Goal: Task Accomplishment & Management: Manage account settings

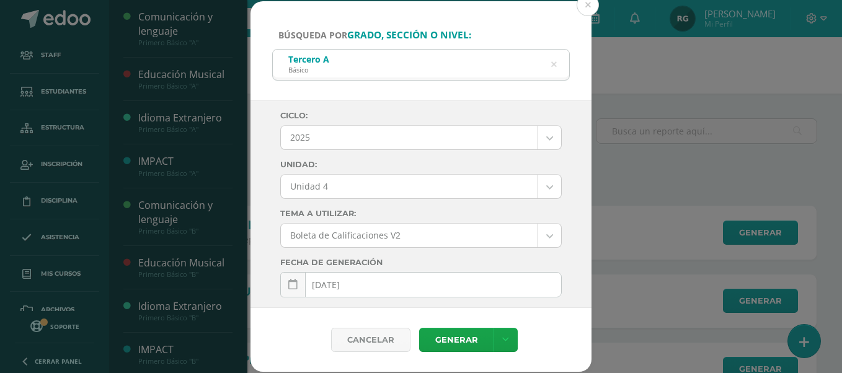
select select "Unidad 4"
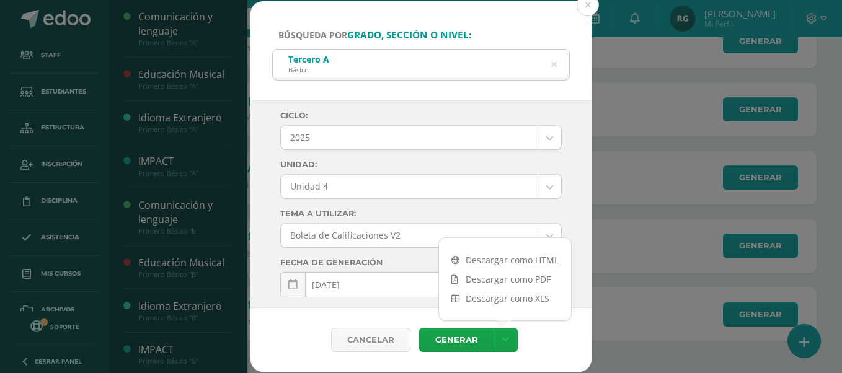
scroll to position [465, 0]
click at [587, 2] on button at bounding box center [588, 5] width 22 height 22
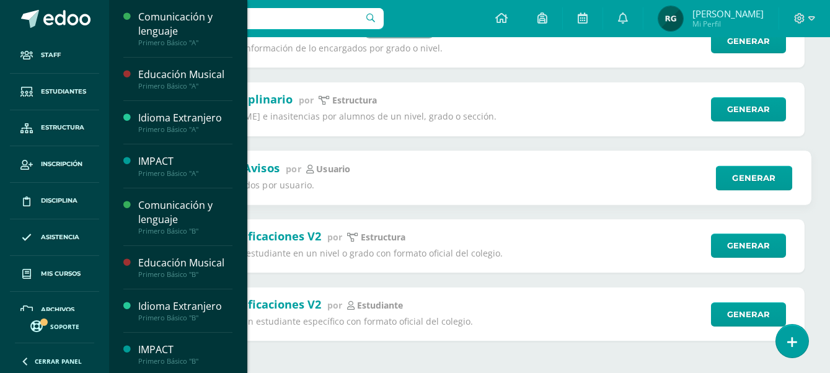
click at [430, 167] on div "Recepción de Avisos por Usuario Notificaiones recibidos por usuario." at bounding box center [435, 177] width 544 height 35
click at [275, 155] on div "Recepción de Avisos por Usuario Notificaiones recibidos por usuario. Generar" at bounding box center [469, 178] width 685 height 55
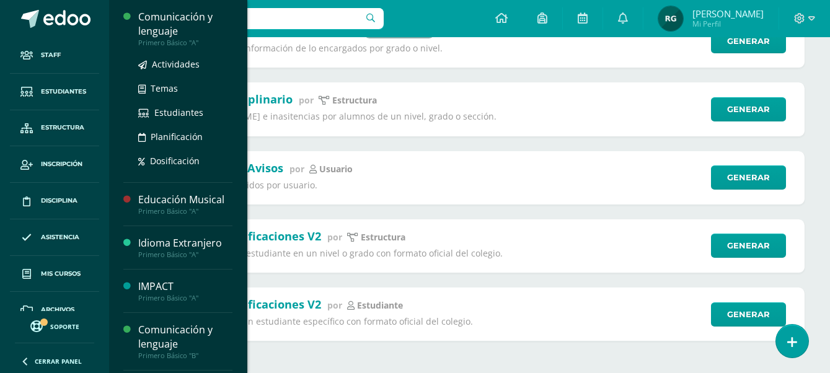
click at [169, 18] on div "Comunicación y lenguaje" at bounding box center [185, 24] width 94 height 29
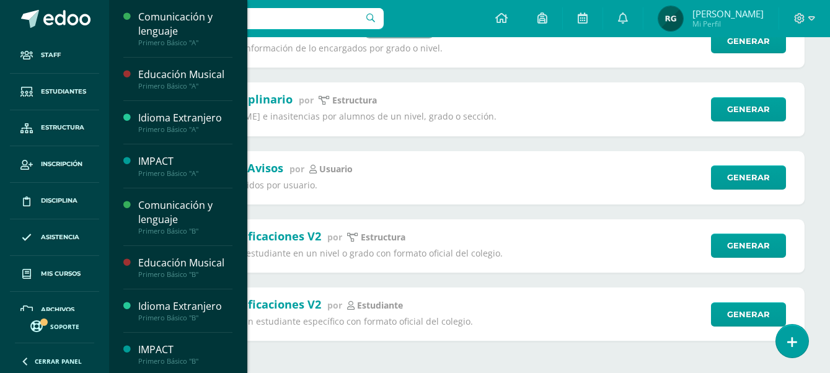
click at [285, 24] on input "text" at bounding box center [250, 18] width 267 height 21
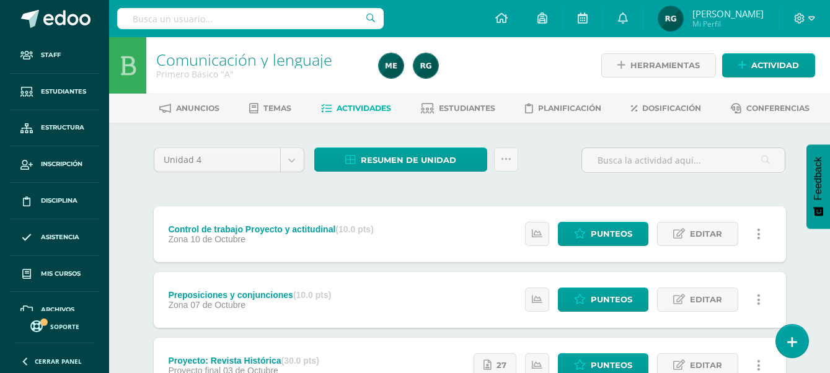
click at [233, 16] on input "text" at bounding box center [250, 18] width 267 height 21
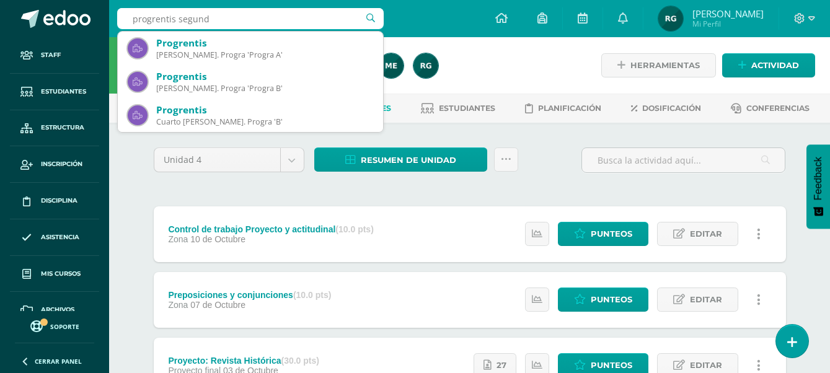
type input "progrentis segundo"
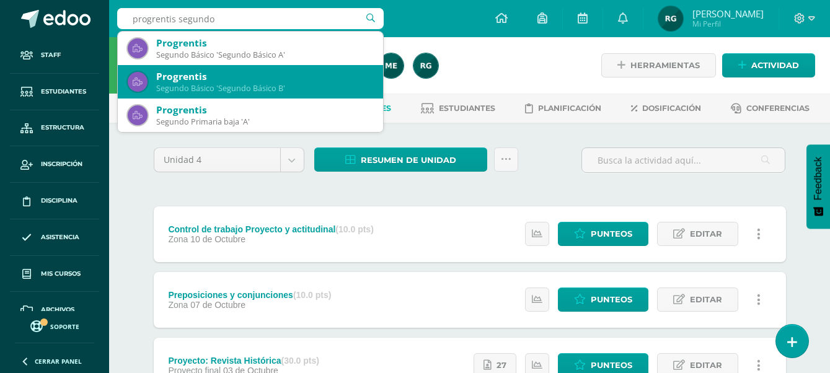
click at [243, 87] on div "Segundo Básico 'Segundo Básico B'" at bounding box center [264, 88] width 217 height 11
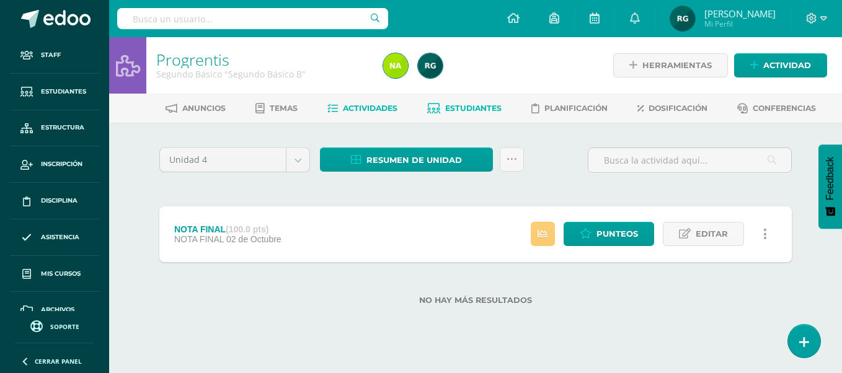
click at [482, 105] on span "Estudiantes" at bounding box center [473, 108] width 56 height 9
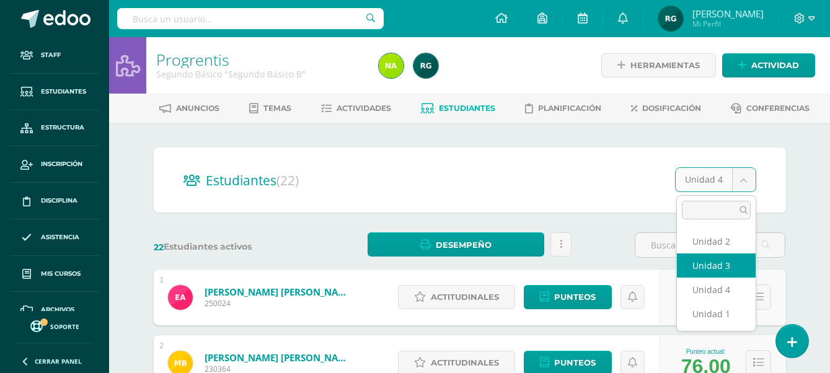
select select "/dashboard/teacher/section/1998/students/?unit=91426"
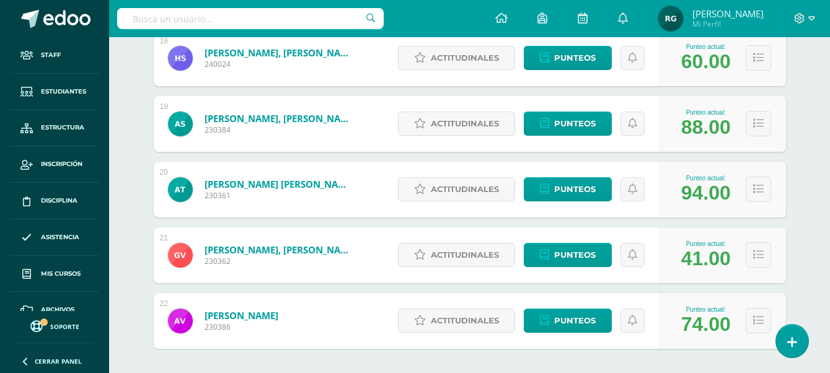
scroll to position [1415, 0]
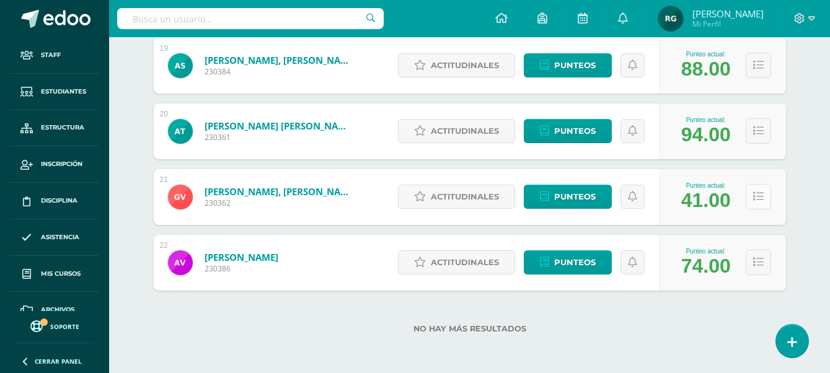
click at [765, 192] on button at bounding box center [758, 196] width 25 height 25
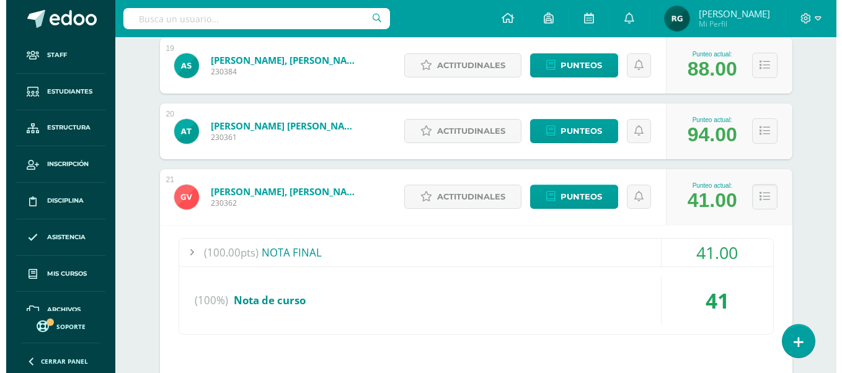
scroll to position [1570, 0]
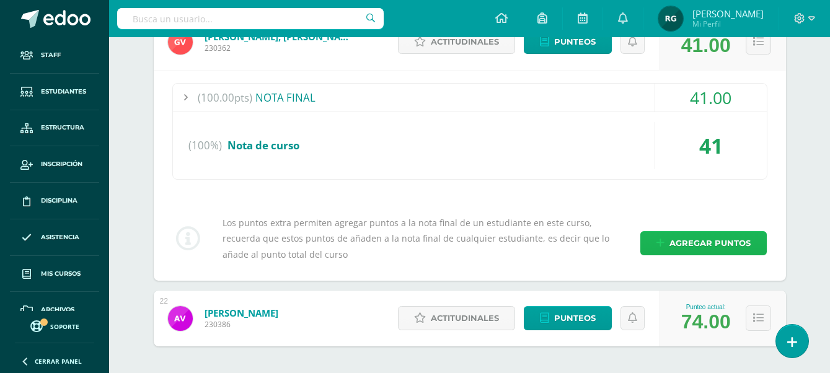
click at [709, 246] on span "Agregar puntos" at bounding box center [710, 243] width 81 height 23
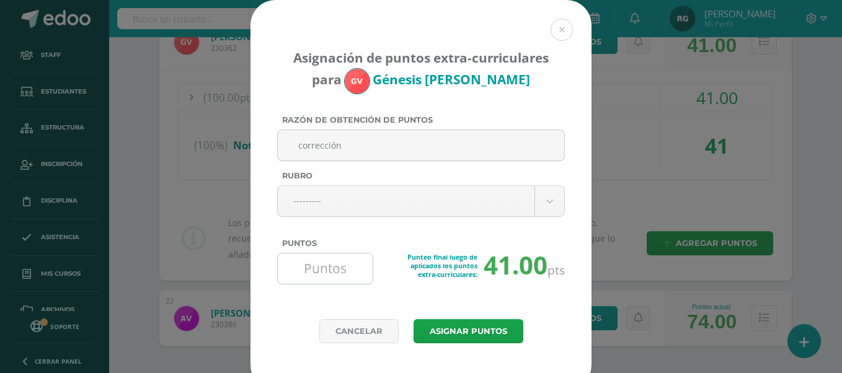
type input "corrección"
click at [340, 275] on input "Puntos" at bounding box center [325, 269] width 85 height 30
type input "19"
click at [452, 336] on button "Asignar puntos" at bounding box center [469, 331] width 110 height 24
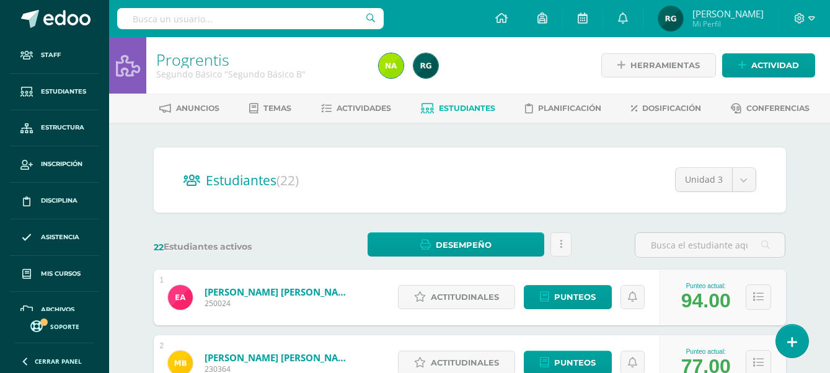
click at [206, 21] on input "text" at bounding box center [250, 18] width 267 height 21
type input "progrentis tercero"
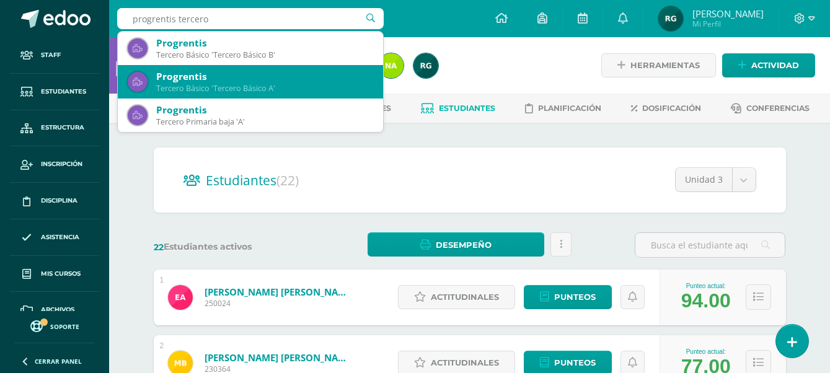
click at [231, 79] on div "Progrentis" at bounding box center [264, 76] width 217 height 13
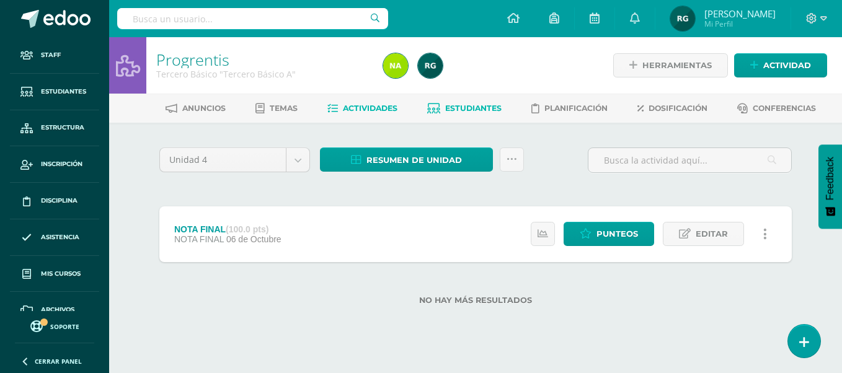
click at [497, 112] on span "Estudiantes" at bounding box center [473, 108] width 56 height 9
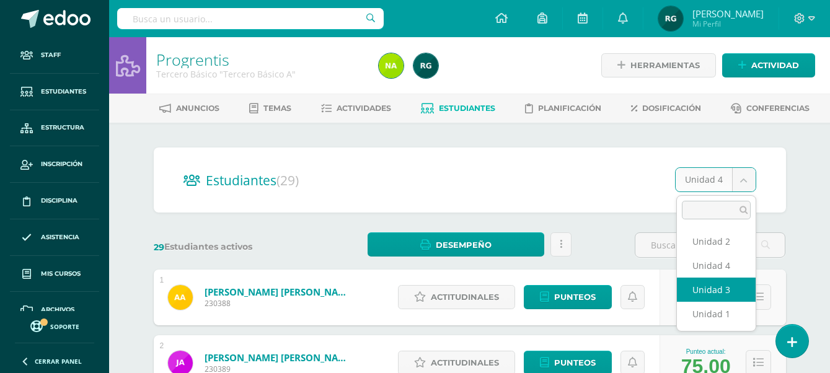
select select "/dashboard/teacher/section/2013/students/?unit=91531"
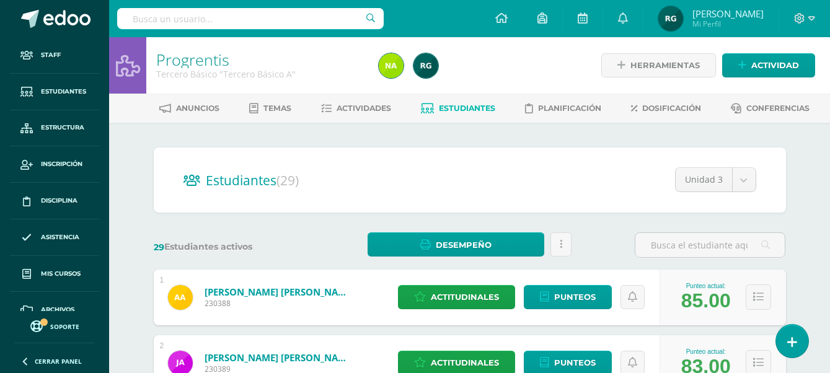
click at [277, 14] on input "text" at bounding box center [250, 18] width 267 height 21
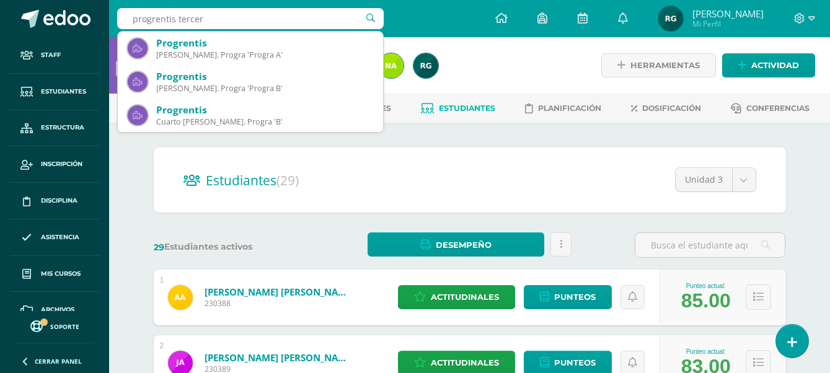
type input "progrentis tercero"
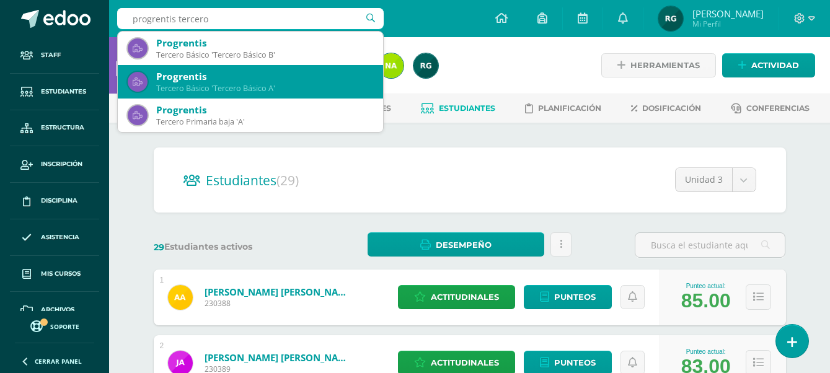
click at [268, 92] on div "Tercero Básico 'Tercero Básico A'" at bounding box center [264, 88] width 217 height 11
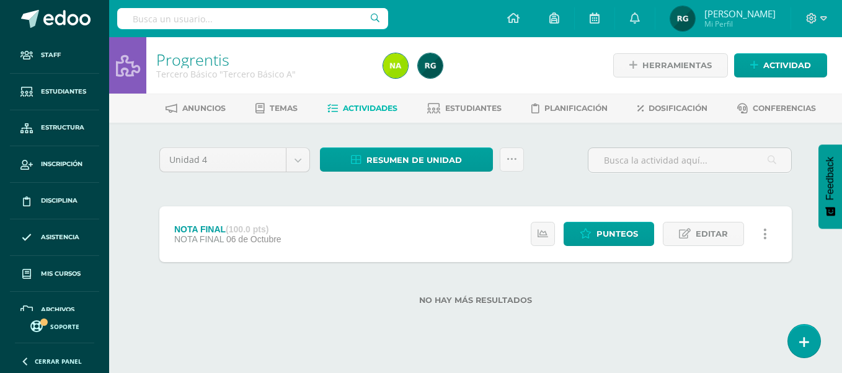
click at [260, 15] on input "text" at bounding box center [252, 18] width 271 height 21
type input "progrentis tercero"
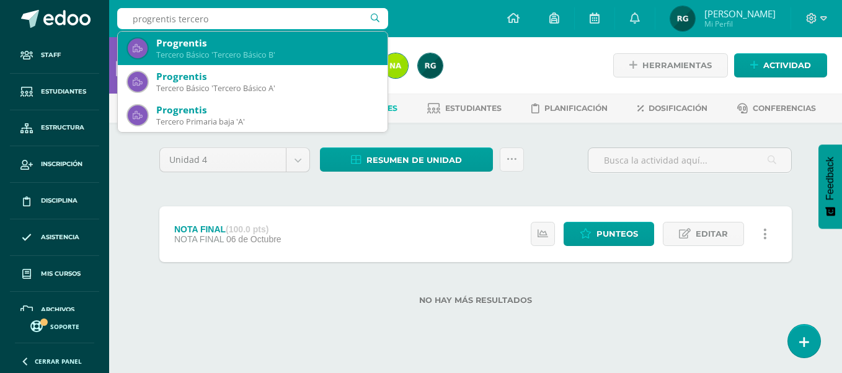
click at [252, 43] on div "Progrentis" at bounding box center [266, 43] width 221 height 13
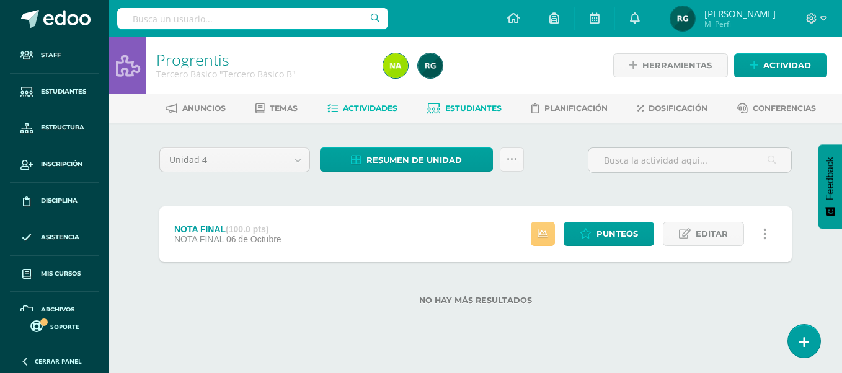
click at [486, 111] on span "Estudiantes" at bounding box center [473, 108] width 56 height 9
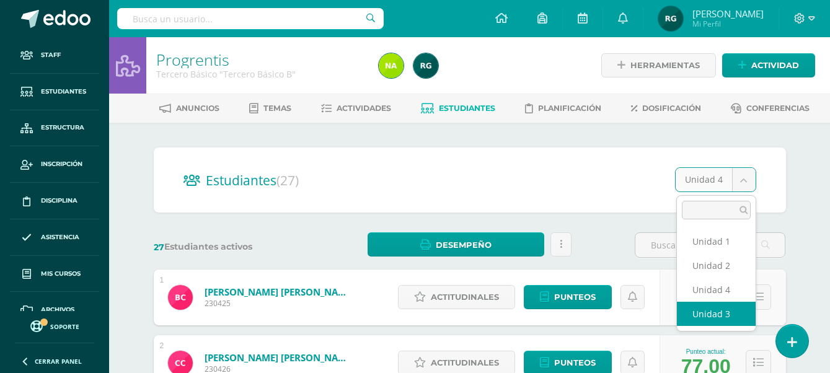
select select "/dashboard/teacher/section/2028/students/?unit=91636"
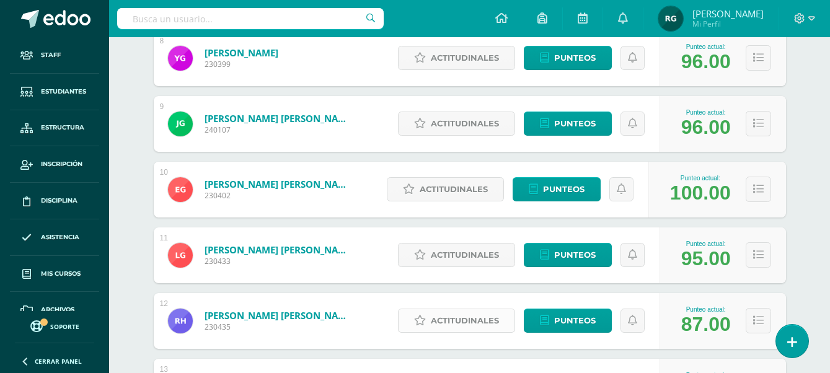
scroll to position [777, 0]
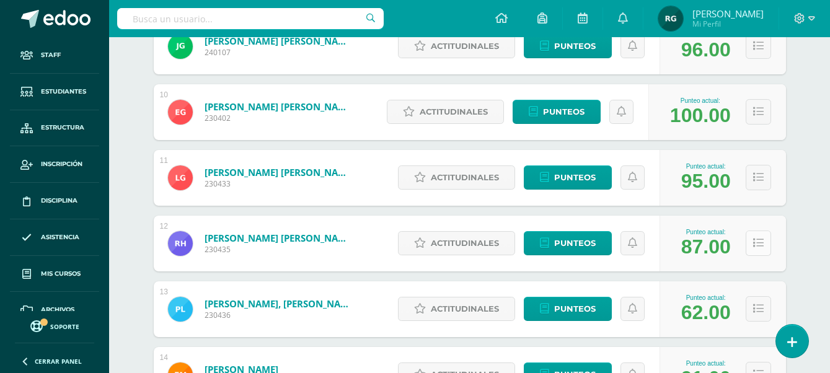
click at [764, 245] on button at bounding box center [758, 243] width 25 height 25
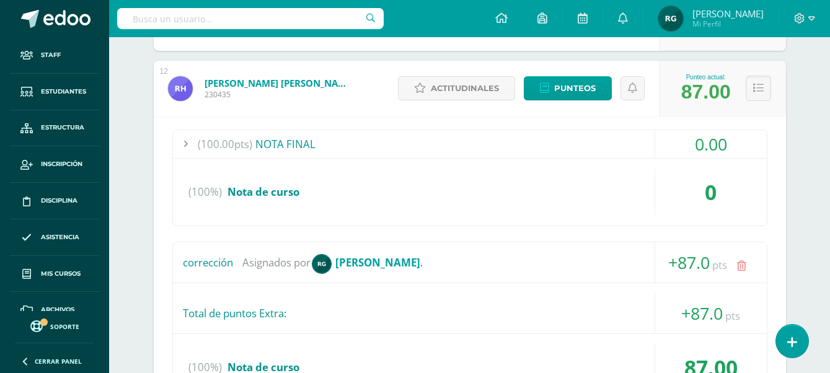
scroll to position [1009, 0]
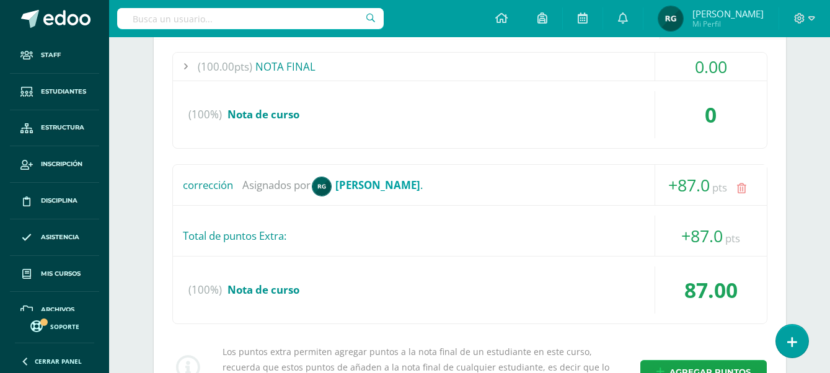
click at [281, 12] on input "text" at bounding box center [250, 18] width 267 height 21
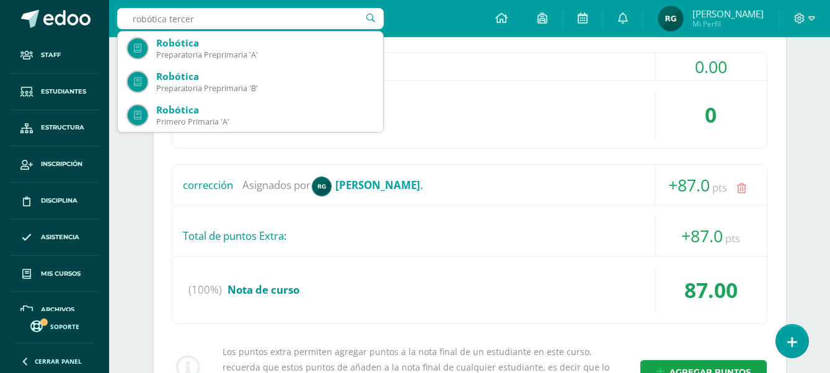
type input "robótica tercero"
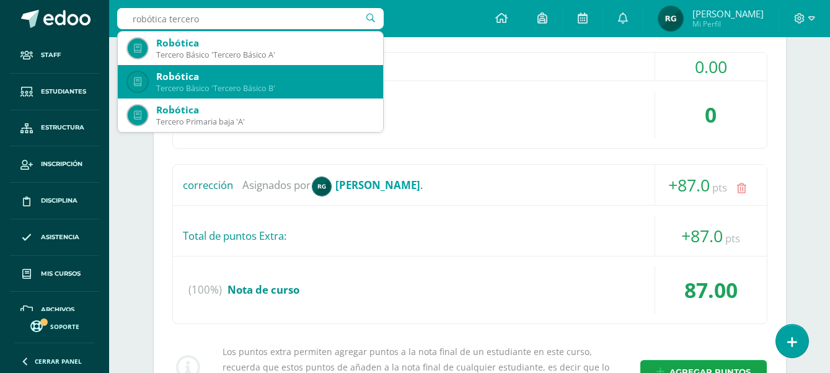
click at [232, 89] on div "Tercero Básico 'Tercero Básico B'" at bounding box center [264, 88] width 217 height 11
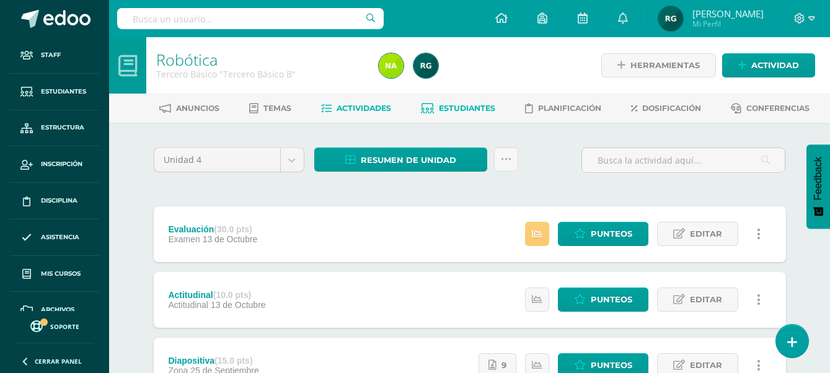
click at [469, 106] on span "Estudiantes" at bounding box center [467, 108] width 56 height 9
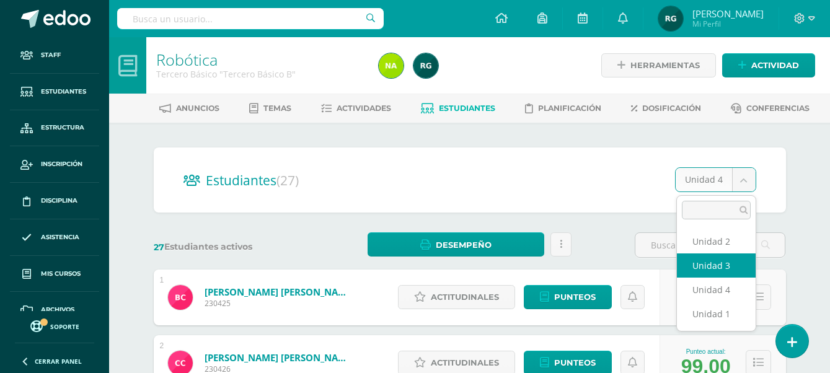
select select "/dashboard/teacher/section/2034/students/?unit=91678"
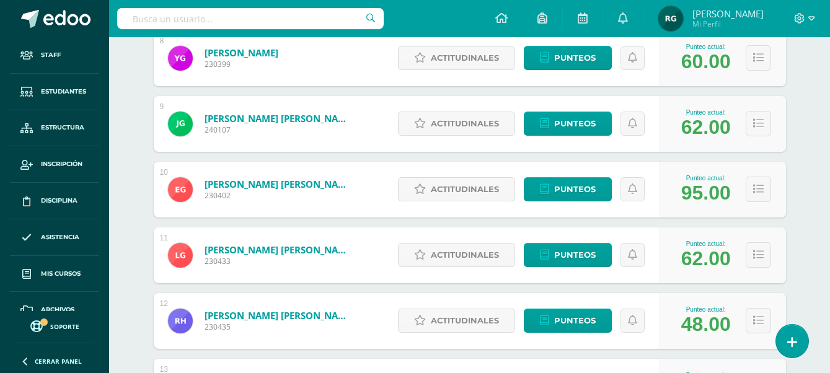
scroll to position [777, 0]
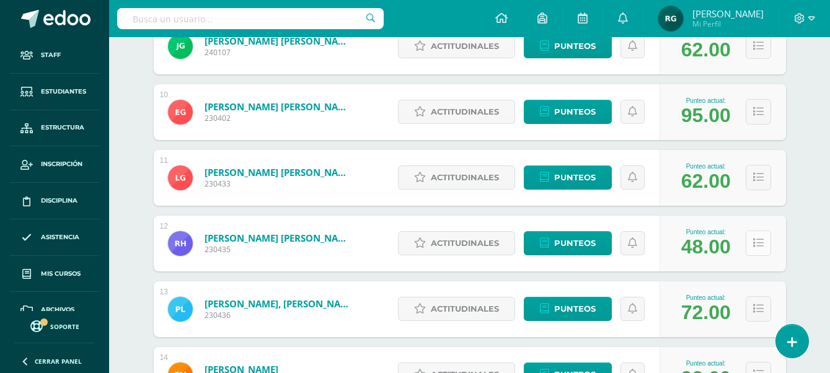
click at [761, 236] on button at bounding box center [758, 243] width 25 height 25
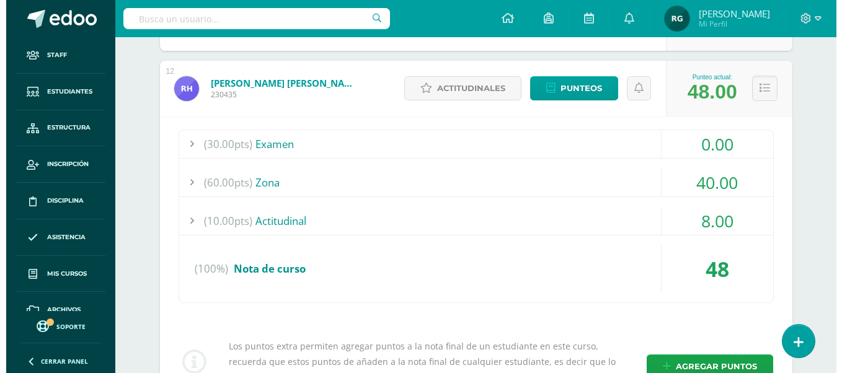
scroll to position [1009, 0]
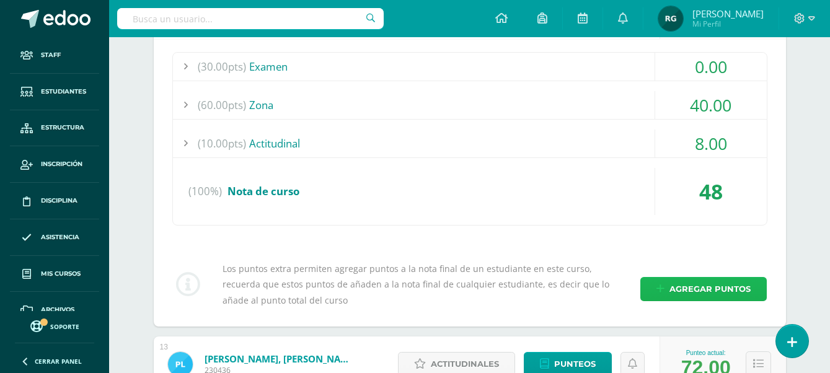
click at [689, 289] on span "Agregar puntos" at bounding box center [710, 289] width 81 height 23
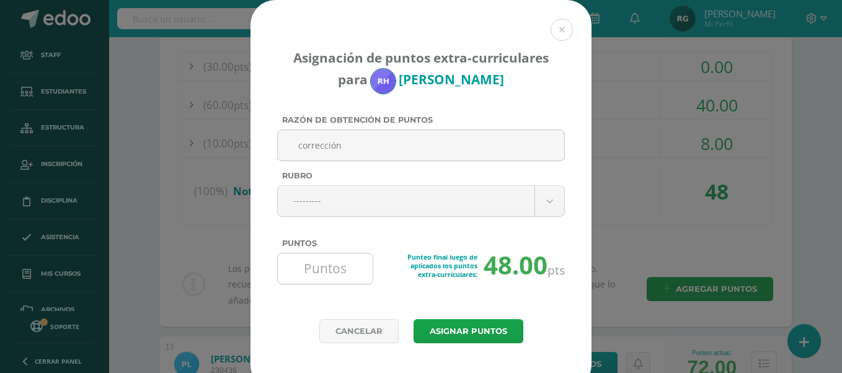
type input "corrección"
click at [345, 263] on input "Puntos" at bounding box center [325, 269] width 85 height 30
type input "30"
click at [475, 335] on button "Asignar puntos" at bounding box center [469, 331] width 110 height 24
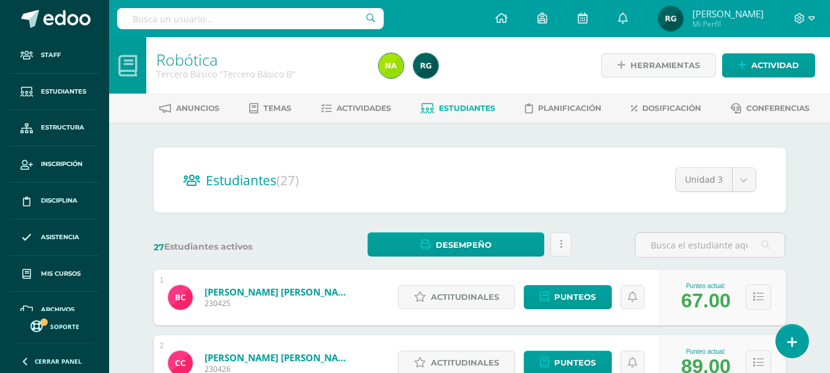
click at [215, 12] on input "text" at bounding box center [250, 18] width 267 height 21
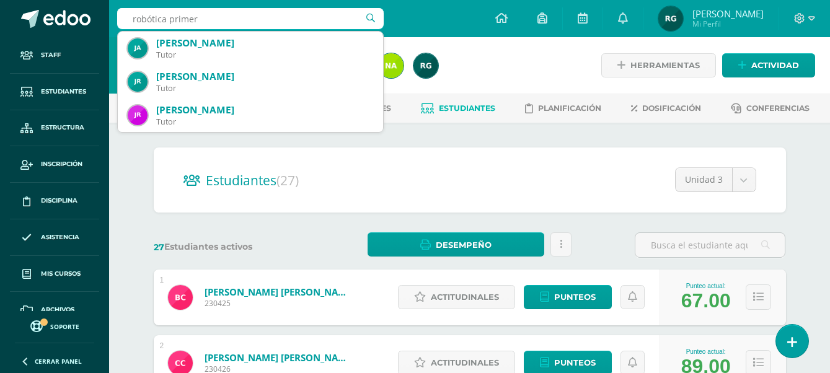
type input "robótica primero"
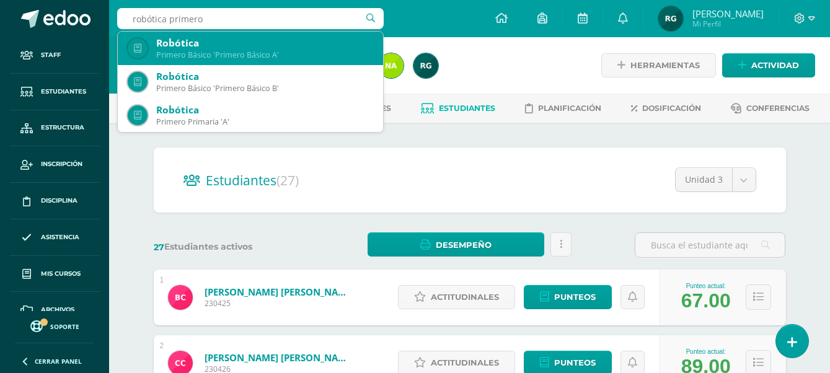
click at [261, 48] on div "Robótica" at bounding box center [264, 43] width 217 height 13
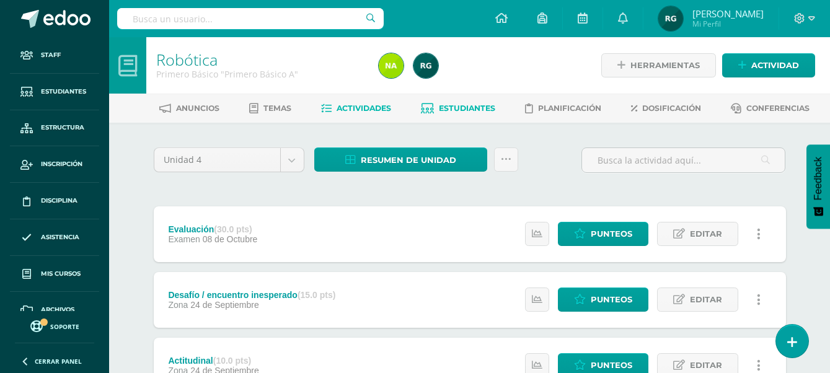
click at [484, 111] on span "Estudiantes" at bounding box center [467, 108] width 56 height 9
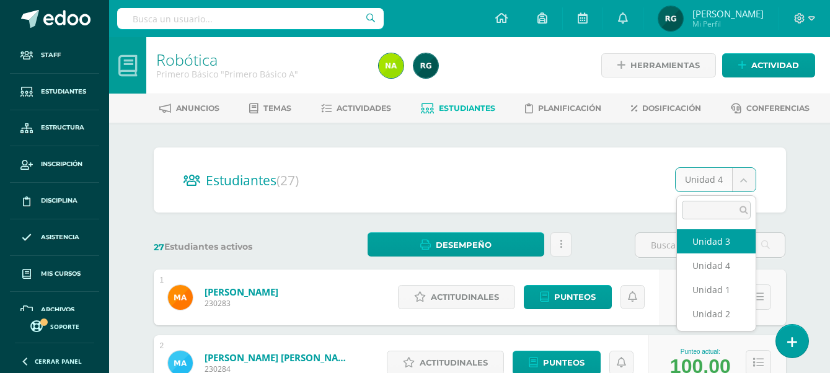
select select "/dashboard/teacher/section/1958/students/?unit=91146"
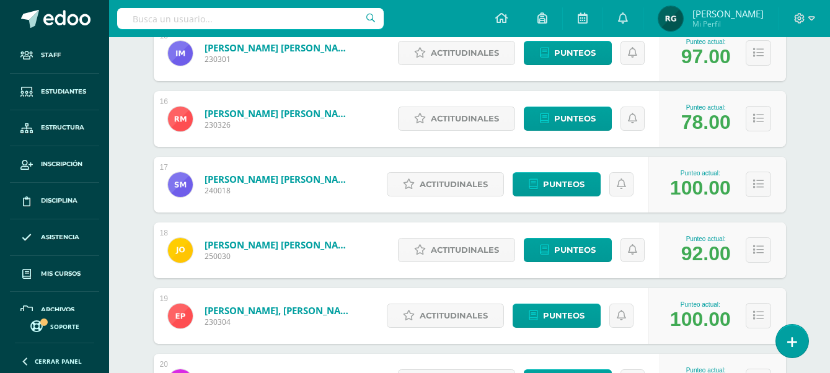
scroll to position [1279, 0]
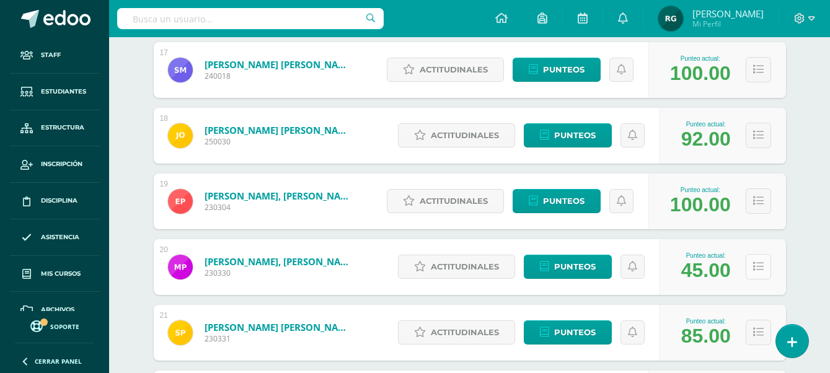
click at [755, 274] on button at bounding box center [758, 266] width 25 height 25
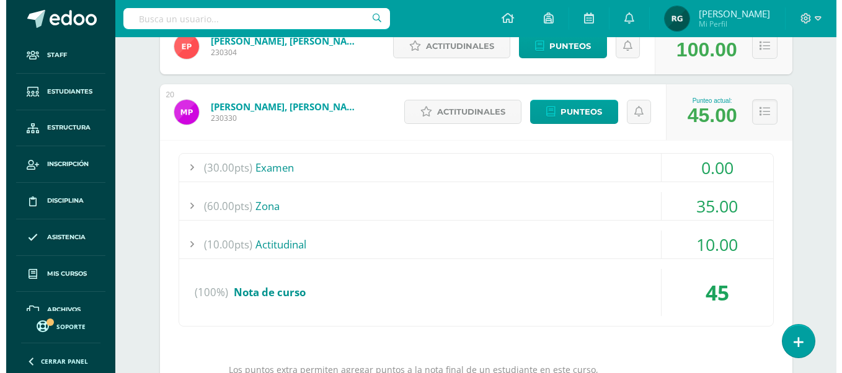
scroll to position [1589, 0]
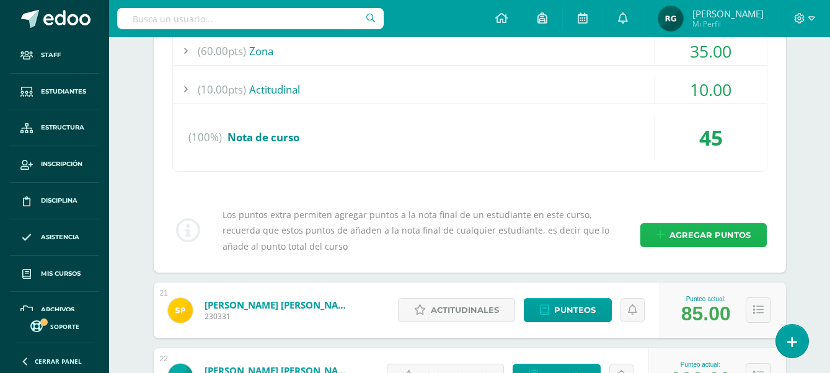
click at [697, 244] on span "Agregar puntos" at bounding box center [710, 235] width 81 height 23
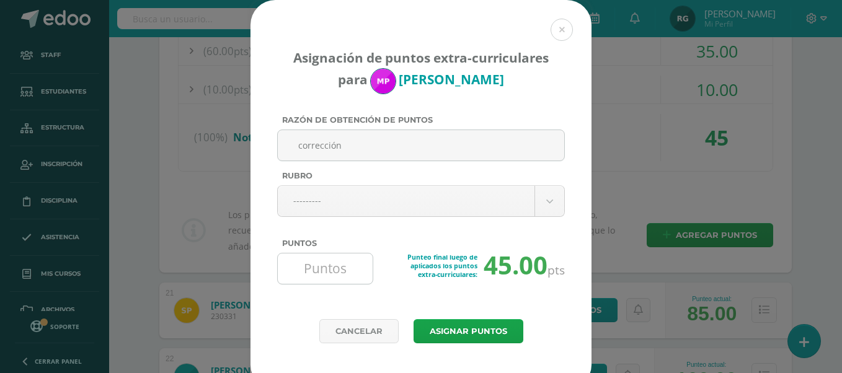
type input "corrección"
click at [310, 266] on input "Puntos" at bounding box center [325, 269] width 85 height 30
type input "30"
click at [480, 335] on button "Asignar puntos" at bounding box center [469, 331] width 110 height 24
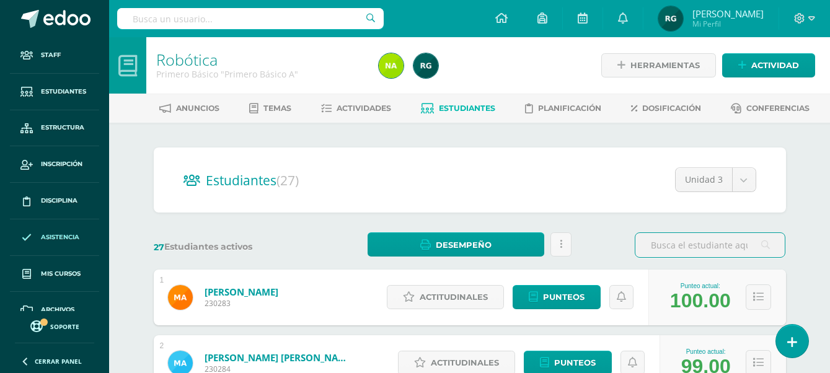
scroll to position [54, 0]
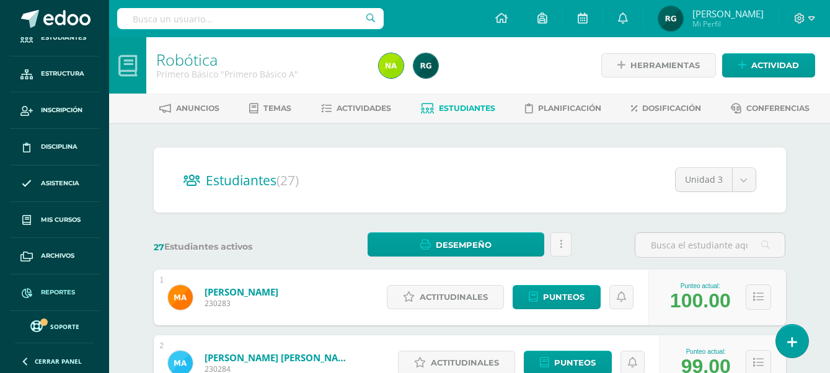
click at [69, 294] on span "Reportes" at bounding box center [58, 293] width 34 height 10
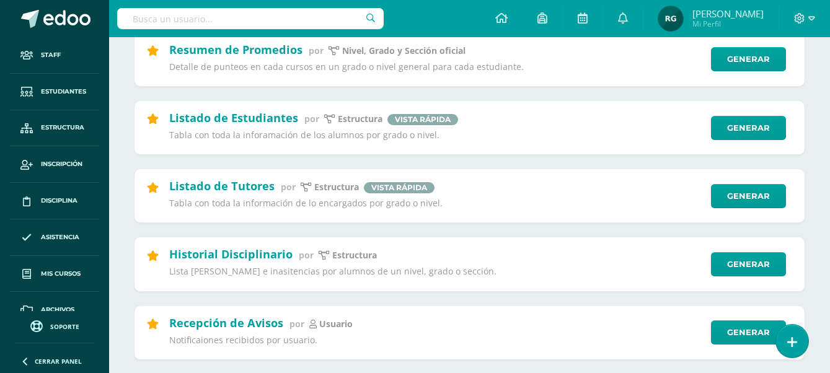
scroll to position [465, 0]
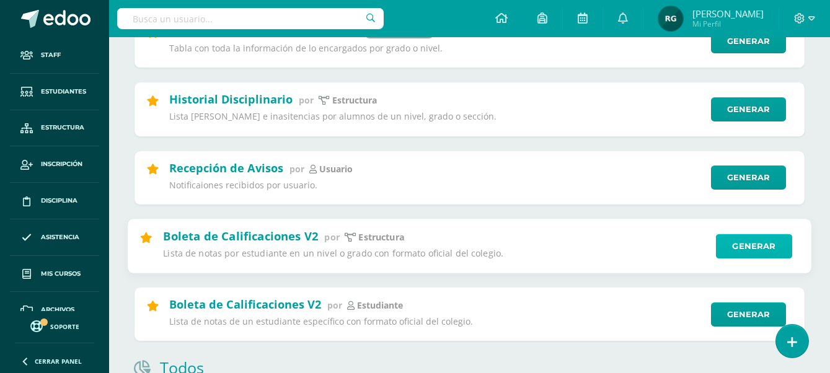
click at [739, 247] on link "Generar" at bounding box center [754, 246] width 76 height 25
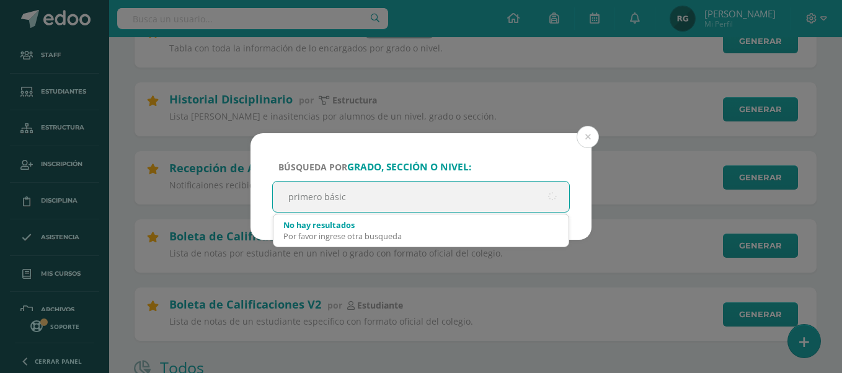
type input "primero básico"
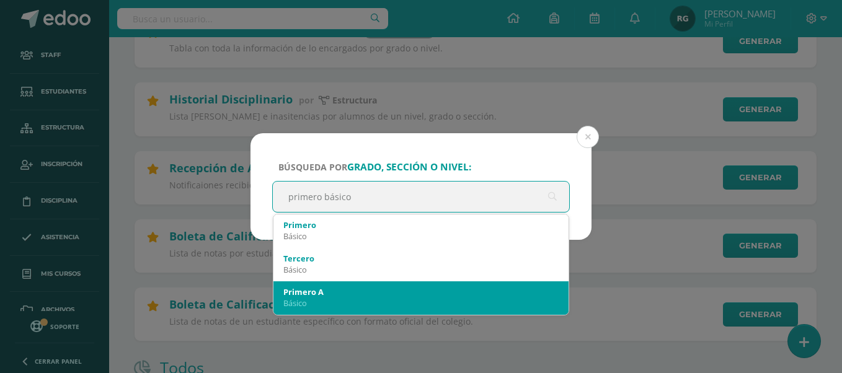
click at [400, 298] on div "Básico" at bounding box center [420, 303] width 275 height 11
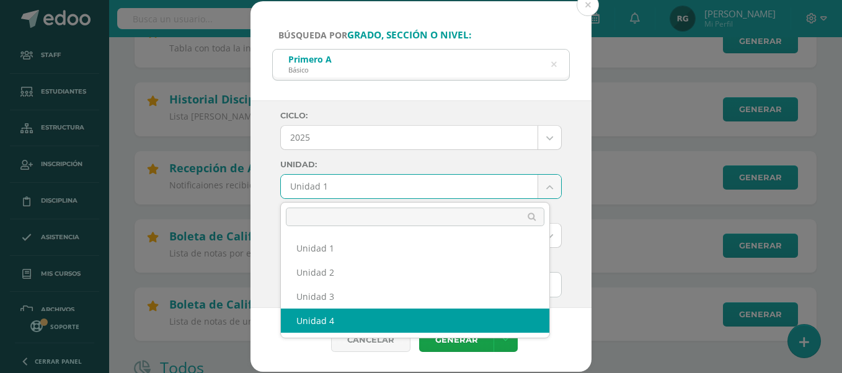
select select "Unidad 4"
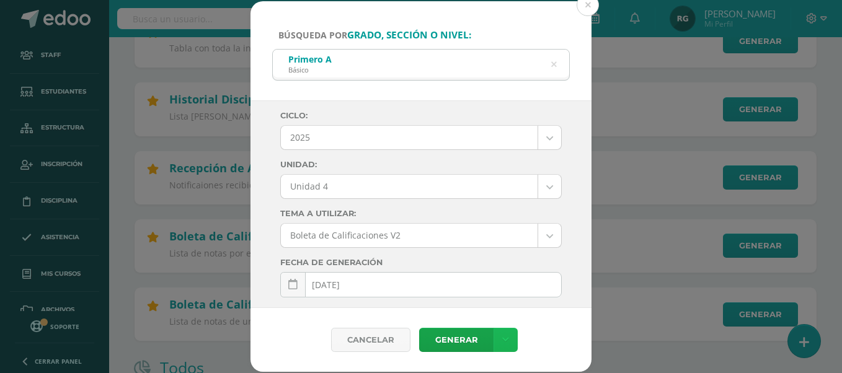
click at [505, 342] on icon at bounding box center [505, 340] width 7 height 11
click at [533, 280] on link "Descargar como PDF" at bounding box center [505, 279] width 132 height 19
click at [588, 3] on button at bounding box center [588, 5] width 22 height 22
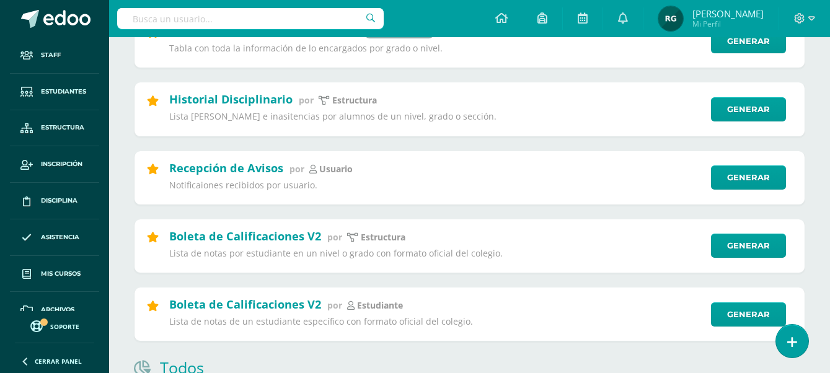
click at [307, 11] on input "text" at bounding box center [250, 18] width 267 height 21
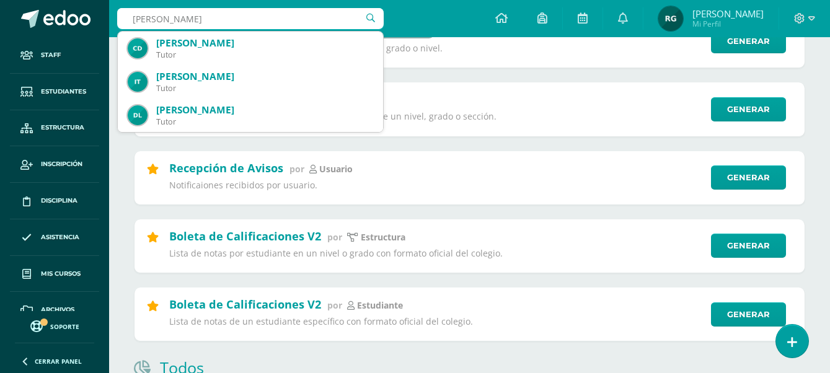
type input "isabel maza"
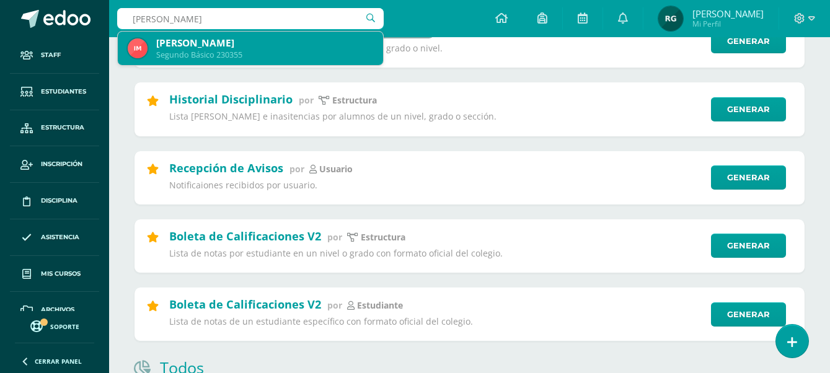
click at [303, 43] on div "Isabel Maza López" at bounding box center [264, 43] width 217 height 13
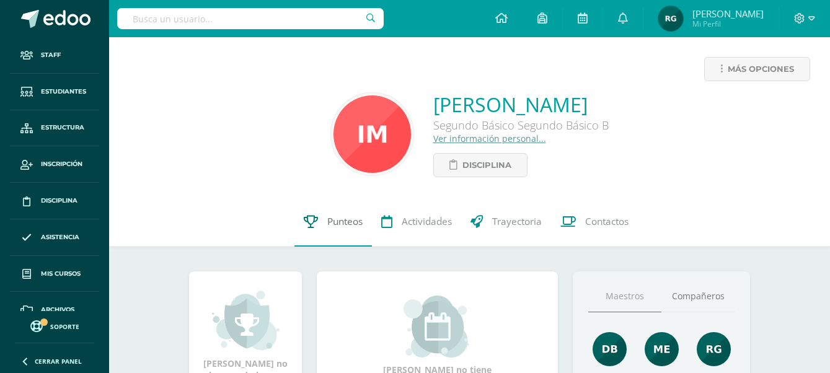
click at [352, 221] on span "Punteos" at bounding box center [344, 221] width 35 height 13
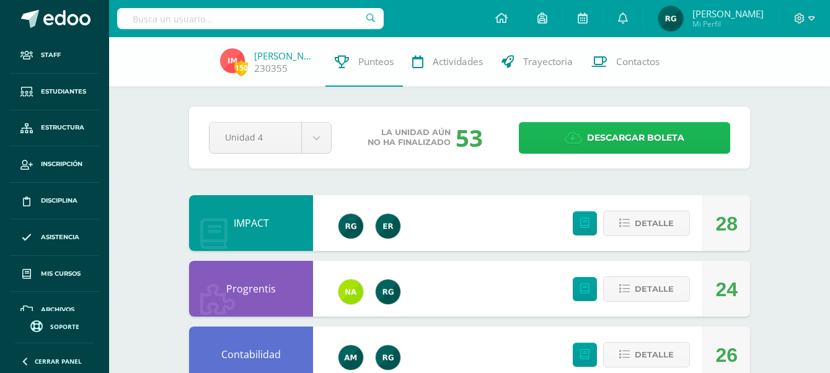
click at [569, 138] on icon at bounding box center [573, 138] width 17 height 14
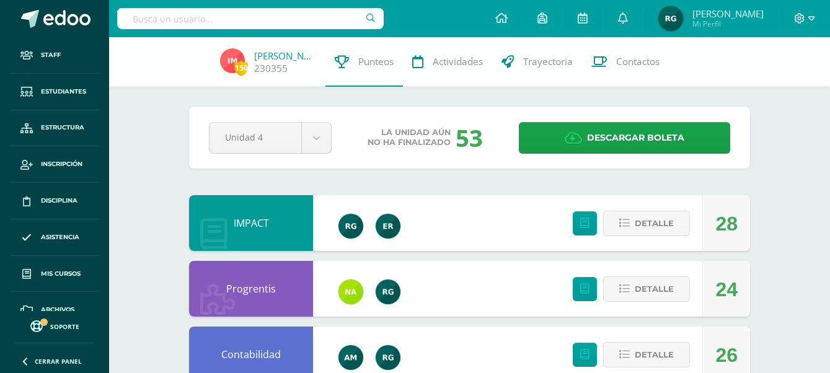
click at [156, 17] on input "text" at bounding box center [250, 18] width 267 height 21
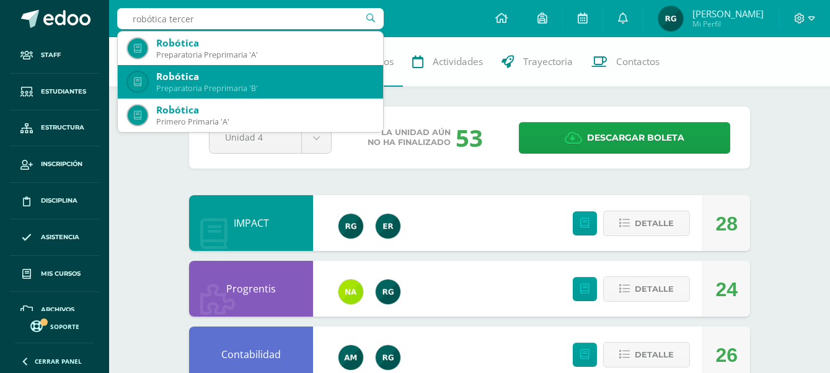
type input "robótica tercero"
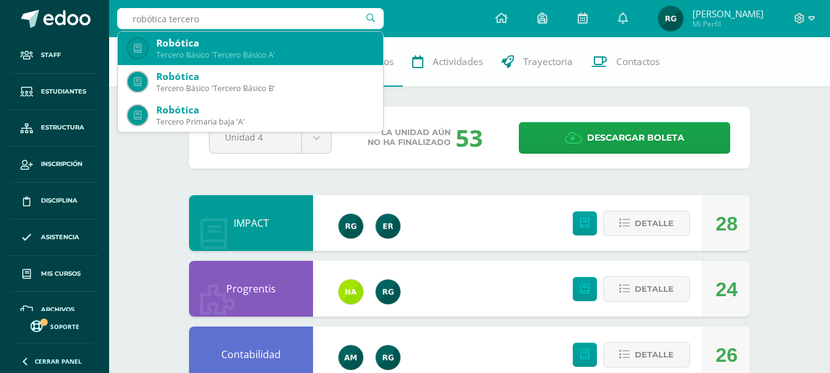
click at [247, 50] on div "Tercero Básico 'Tercero Básico A'" at bounding box center [264, 55] width 217 height 11
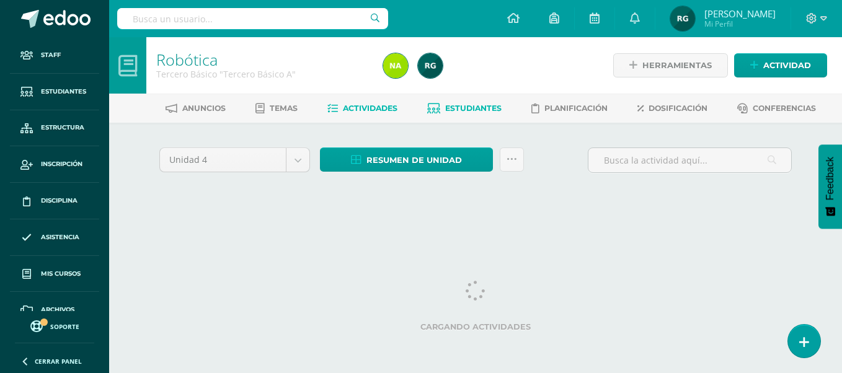
click at [478, 110] on span "Estudiantes" at bounding box center [473, 108] width 56 height 9
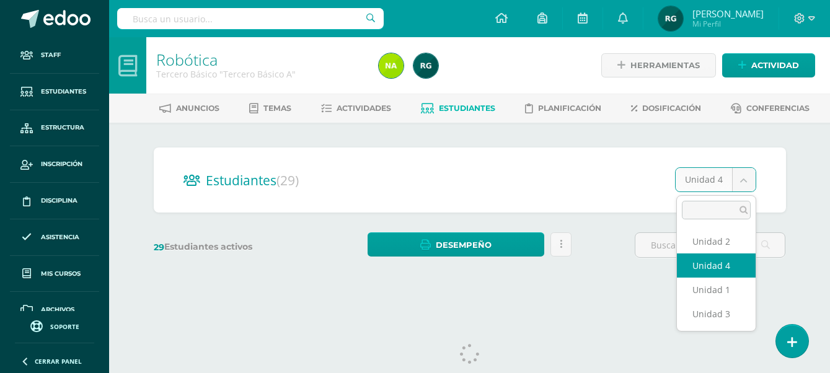
click at [743, 182] on body "Staff Estudiantes Estructura Inscripción Disciplina Asistencia Mis cursos Archi…" at bounding box center [415, 147] width 830 height 294
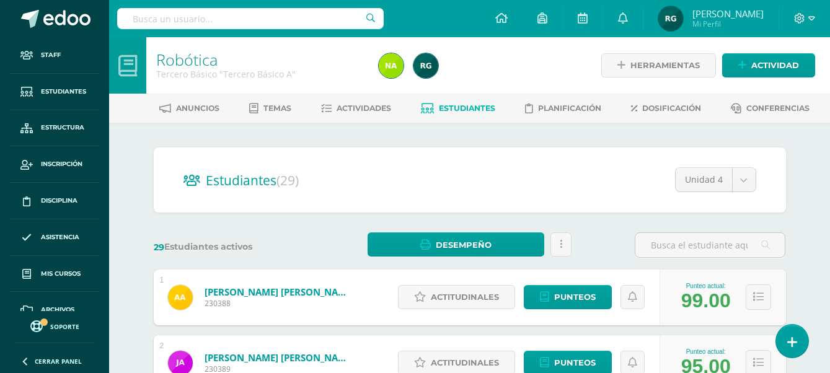
click at [711, 311] on div "99.00" at bounding box center [706, 301] width 50 height 23
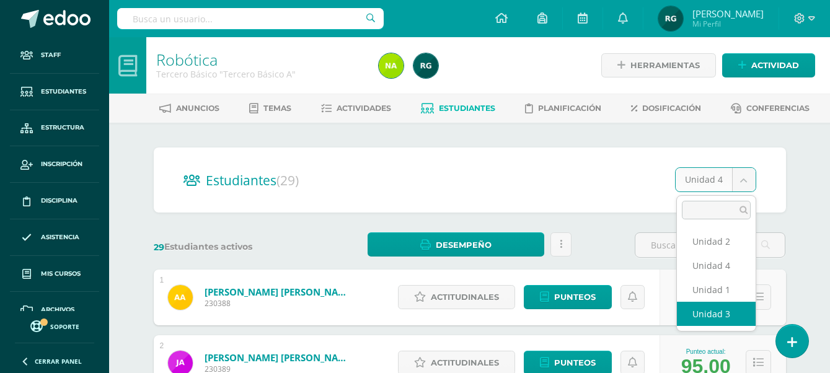
select select "/dashboard/teacher/section/2019/students/?unit=91573"
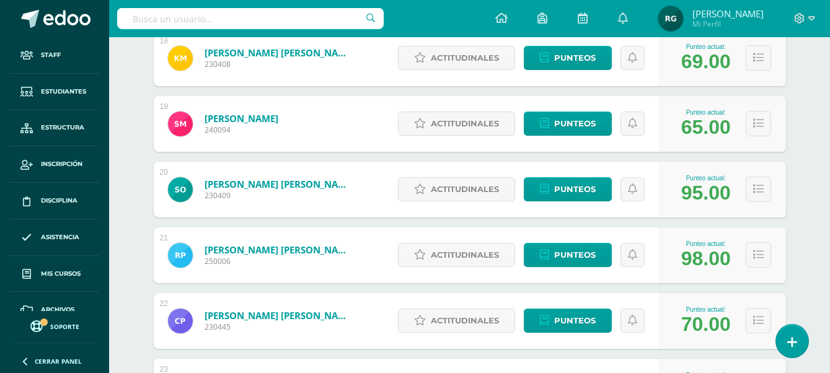
scroll to position [1434, 0]
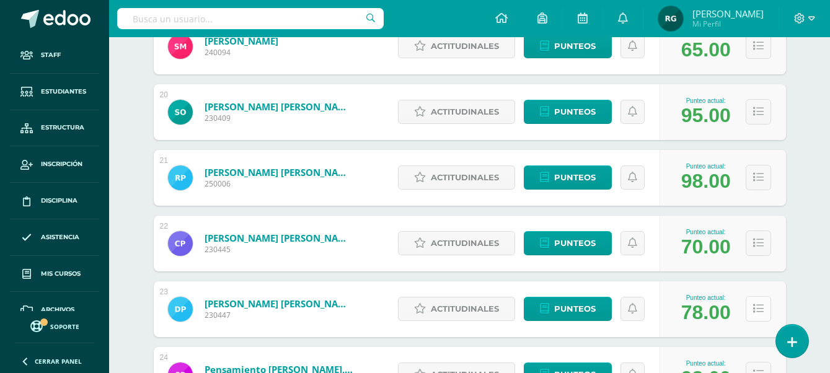
click at [765, 304] on button at bounding box center [758, 308] width 25 height 25
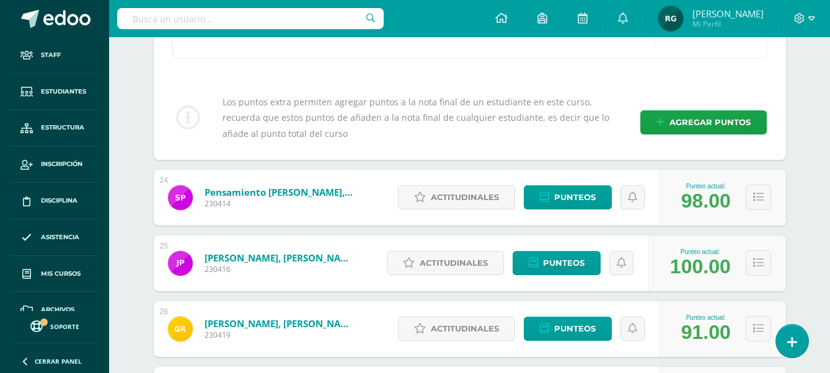
scroll to position [1976, 0]
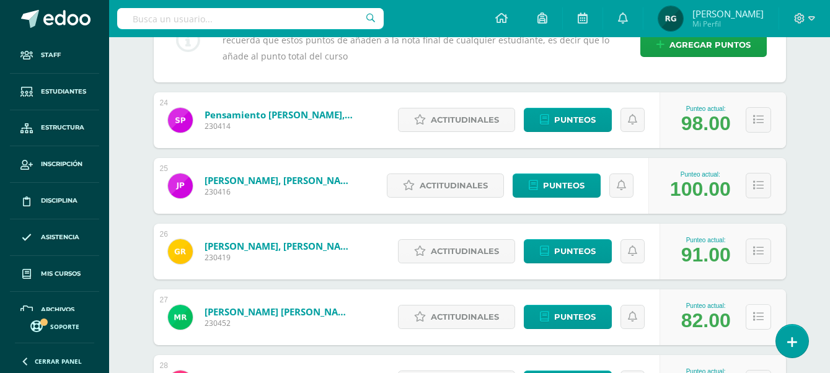
click at [756, 321] on icon at bounding box center [758, 317] width 11 height 11
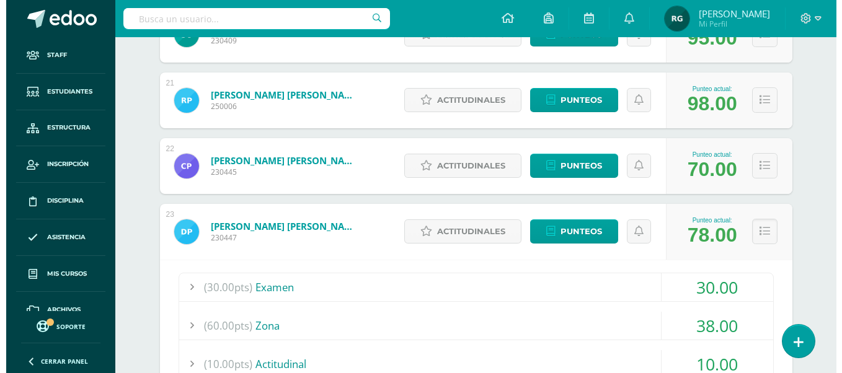
scroll to position [1666, 0]
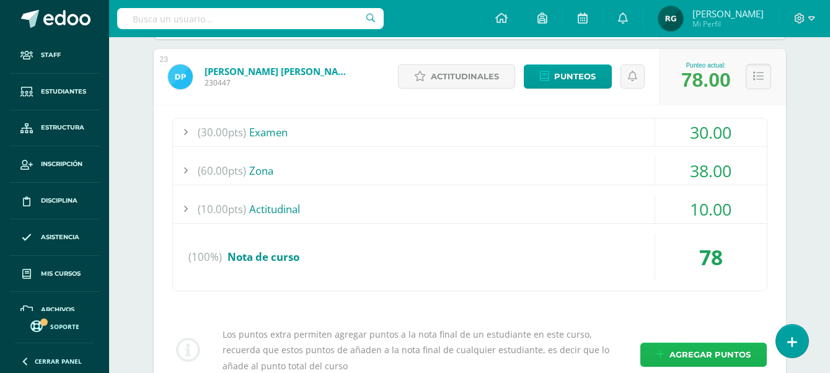
click at [706, 360] on span "Agregar puntos" at bounding box center [710, 354] width 81 height 23
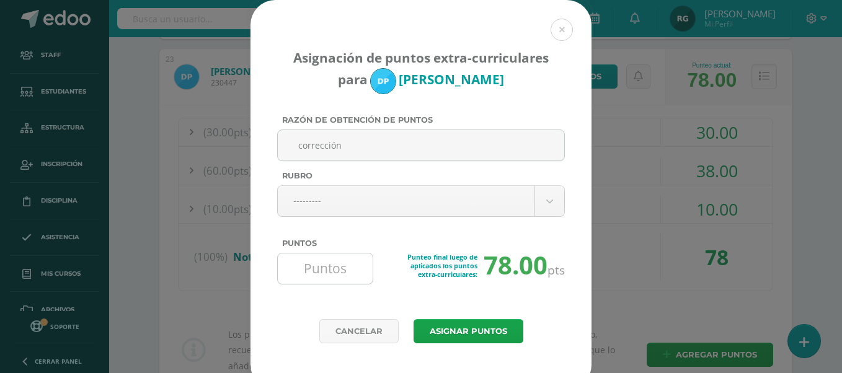
type input "corrección"
click at [317, 270] on input "Puntos" at bounding box center [325, 269] width 85 height 30
type input "10"
click at [471, 334] on button "Asignar puntos" at bounding box center [469, 331] width 110 height 24
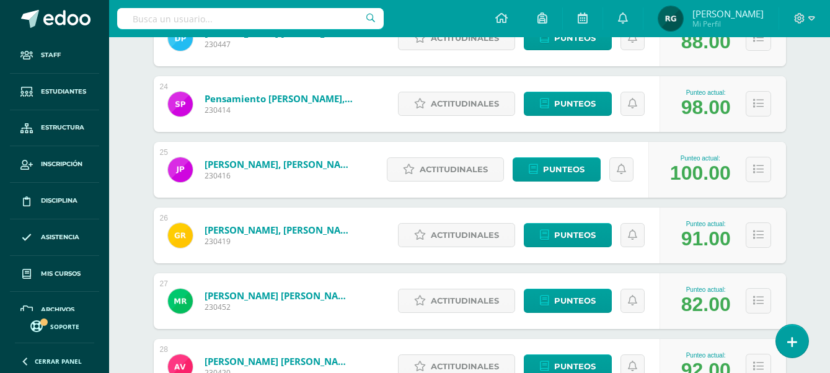
scroll to position [1782, 0]
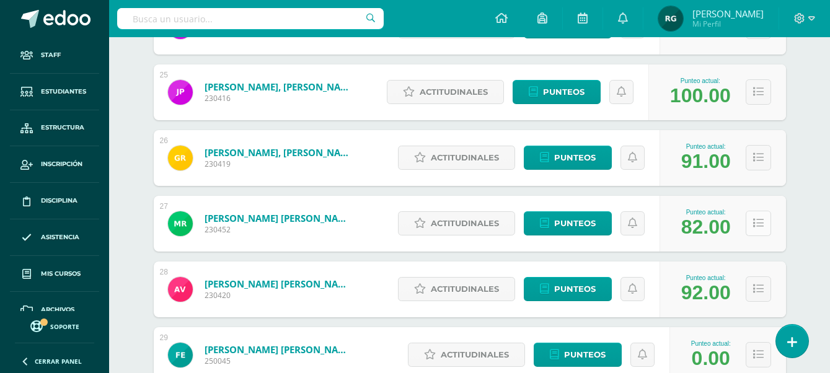
click at [763, 223] on button at bounding box center [758, 223] width 25 height 25
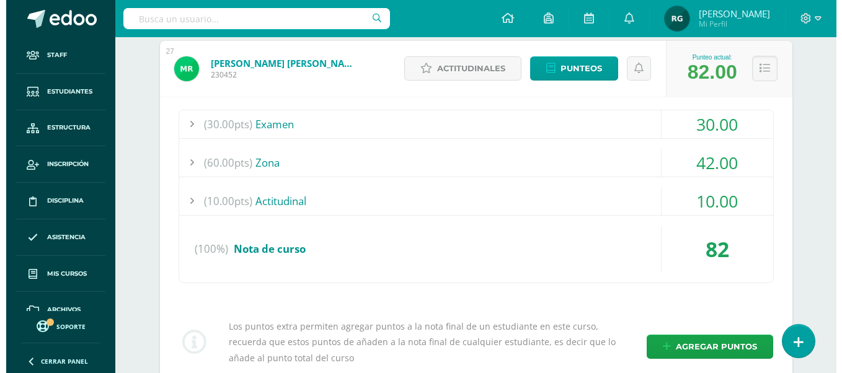
scroll to position [2015, 0]
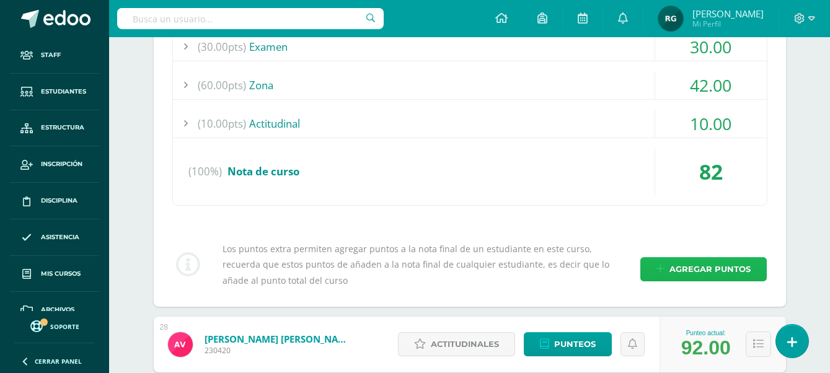
click at [700, 273] on span "Agregar puntos" at bounding box center [710, 269] width 81 height 23
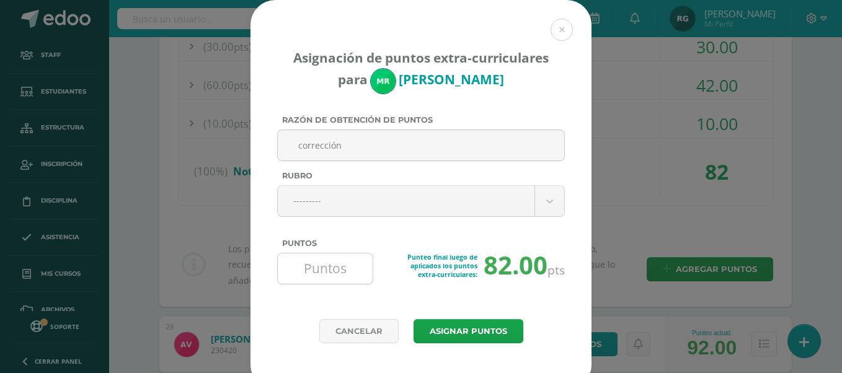
type input "corrección"
click at [355, 274] on input "Puntos" at bounding box center [325, 269] width 85 height 30
type input "10"
click at [462, 332] on button "Asignar puntos" at bounding box center [469, 331] width 110 height 24
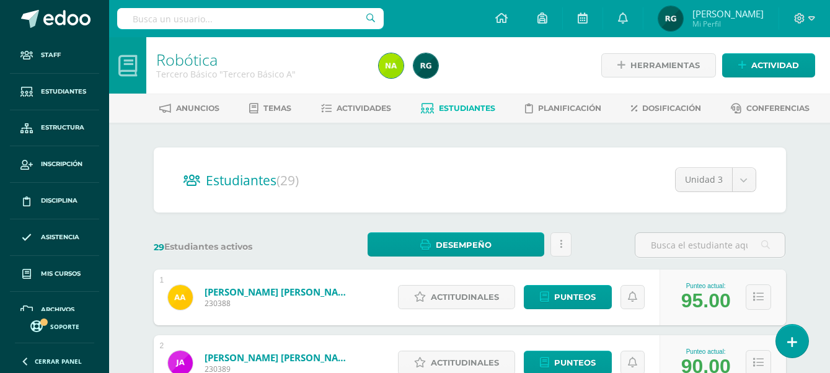
click at [252, 20] on input "text" at bounding box center [250, 18] width 267 height 21
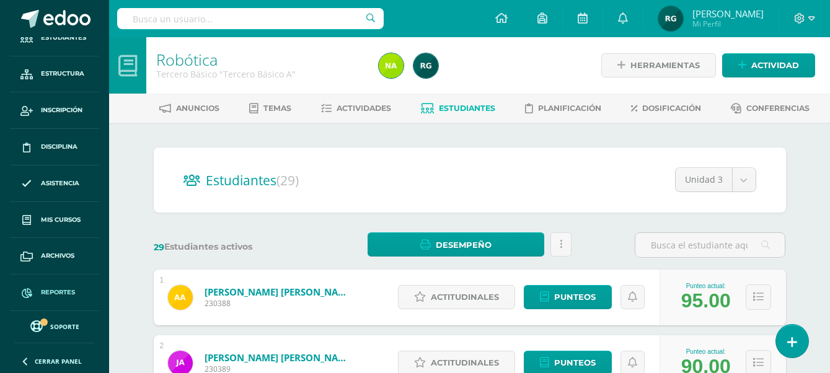
click at [60, 291] on span "Reportes" at bounding box center [58, 293] width 34 height 10
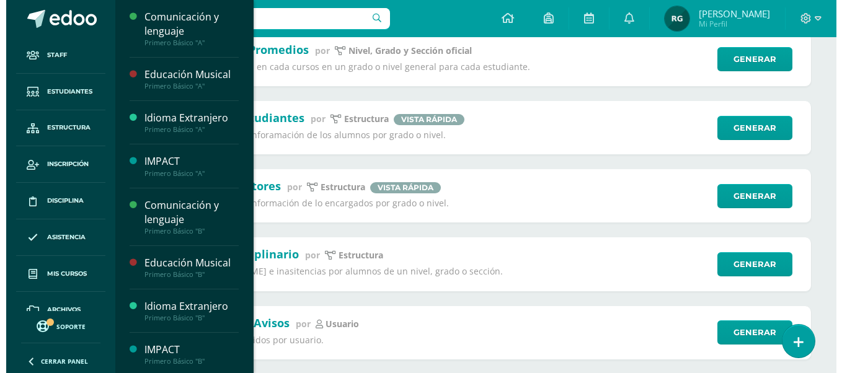
scroll to position [465, 0]
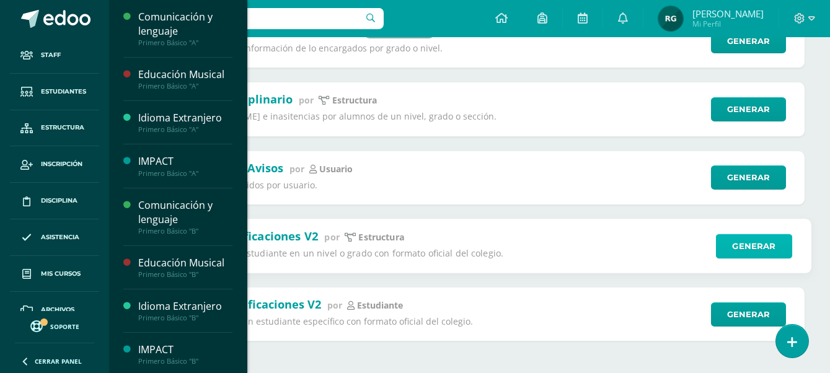
click at [745, 250] on link "Generar" at bounding box center [754, 246] width 76 height 25
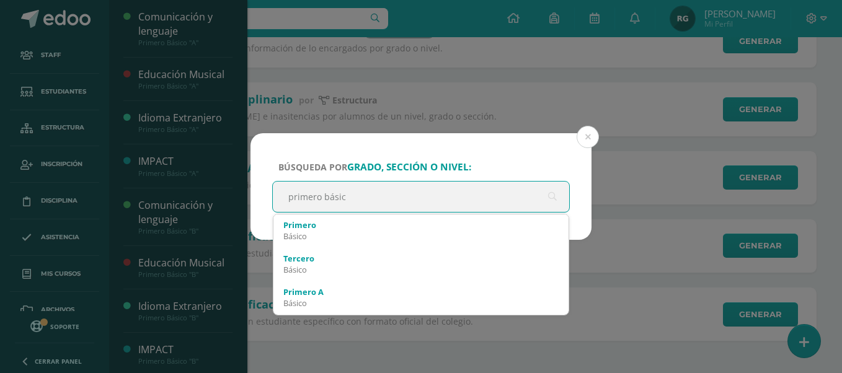
type input "primero básico"
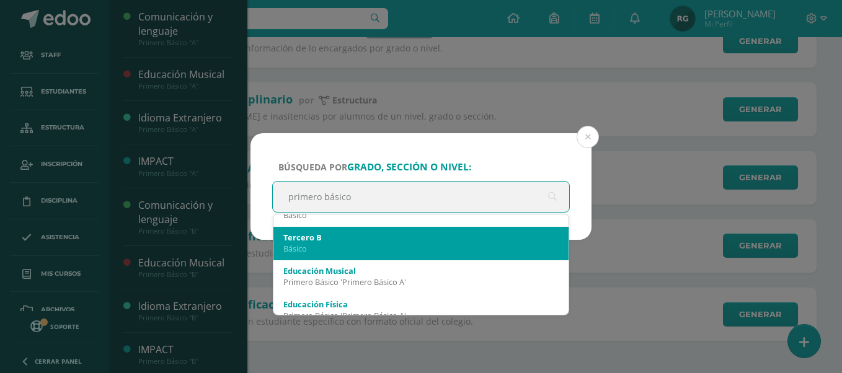
scroll to position [77, 0]
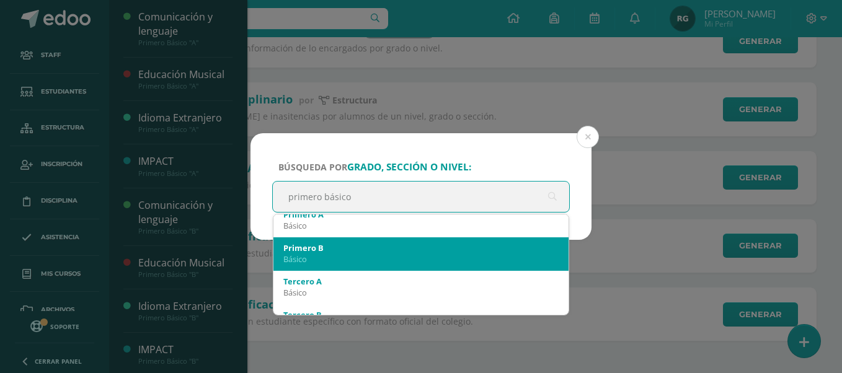
click at [407, 247] on div "Primero B" at bounding box center [420, 247] width 275 height 11
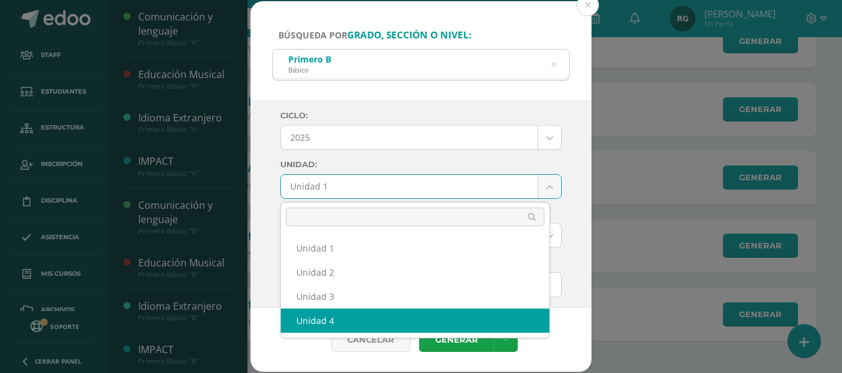
select select "Unidad 4"
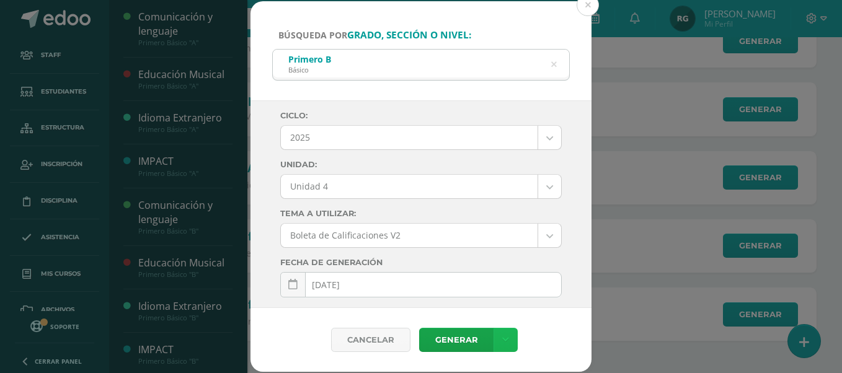
click at [506, 342] on icon at bounding box center [505, 340] width 7 height 11
click at [516, 280] on link "Descargar como PDF" at bounding box center [505, 279] width 132 height 19
click at [552, 64] on icon at bounding box center [554, 65] width 6 height 32
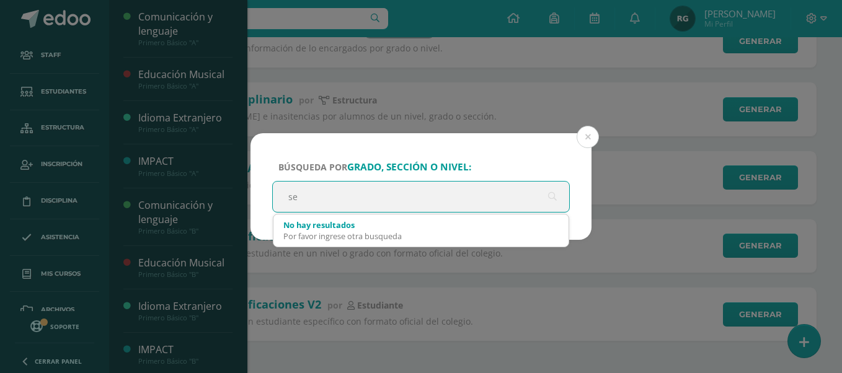
scroll to position [0, 0]
type input "segundo a"
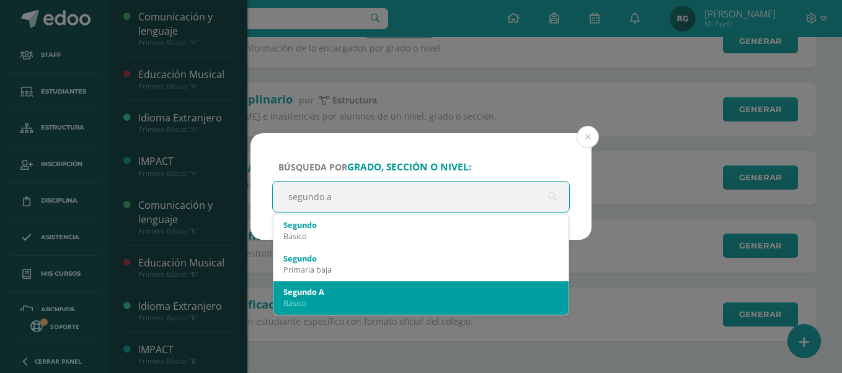
click at [370, 293] on div "Segundo A" at bounding box center [420, 291] width 275 height 11
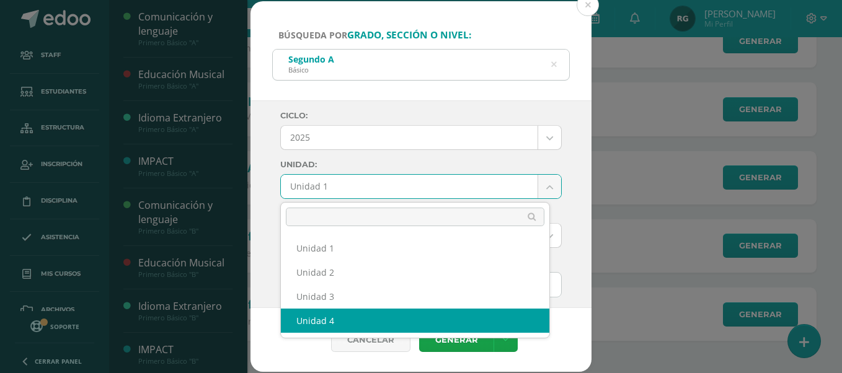
select select "Unidad 4"
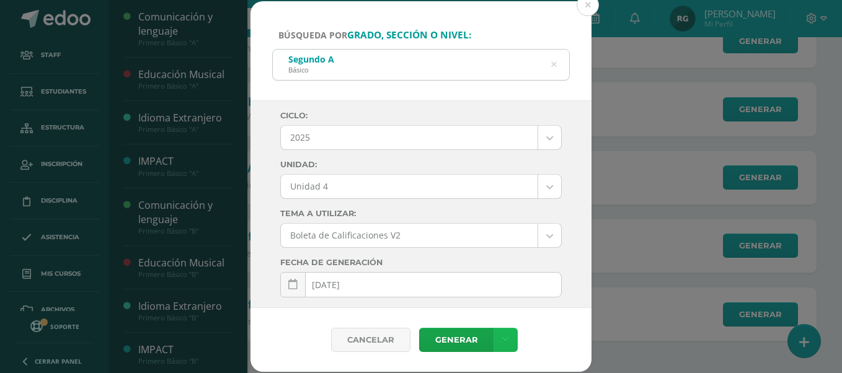
click at [503, 335] on icon at bounding box center [505, 340] width 7 height 11
click at [515, 281] on link "Descargar como PDF" at bounding box center [505, 279] width 132 height 19
click at [554, 64] on icon at bounding box center [554, 65] width 6 height 32
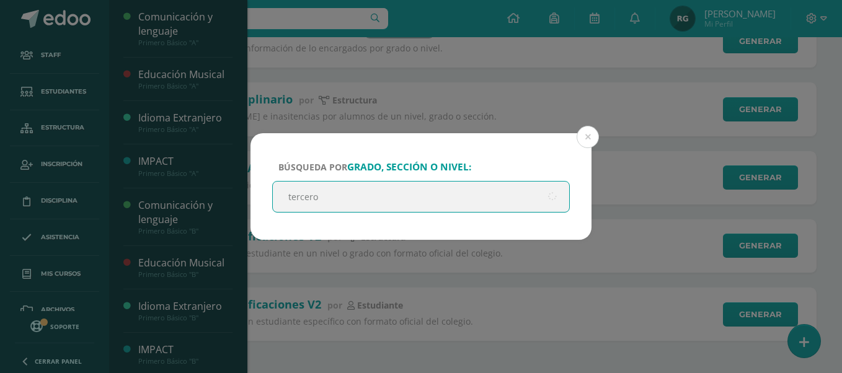
type input "tercero b"
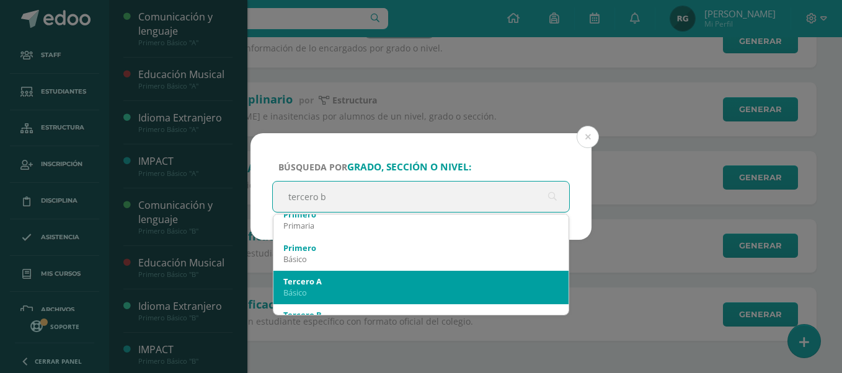
scroll to position [155, 0]
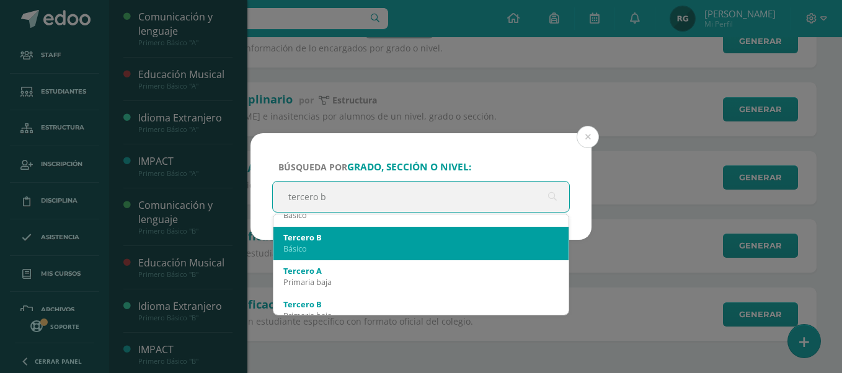
click at [365, 247] on div "Básico" at bounding box center [420, 248] width 275 height 11
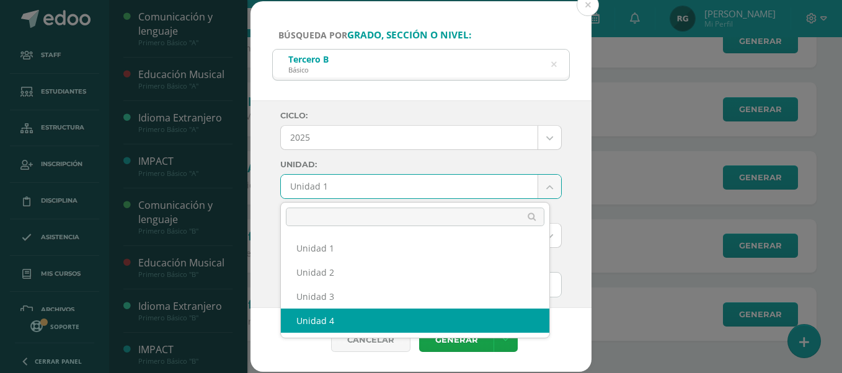
select select "Unidad 4"
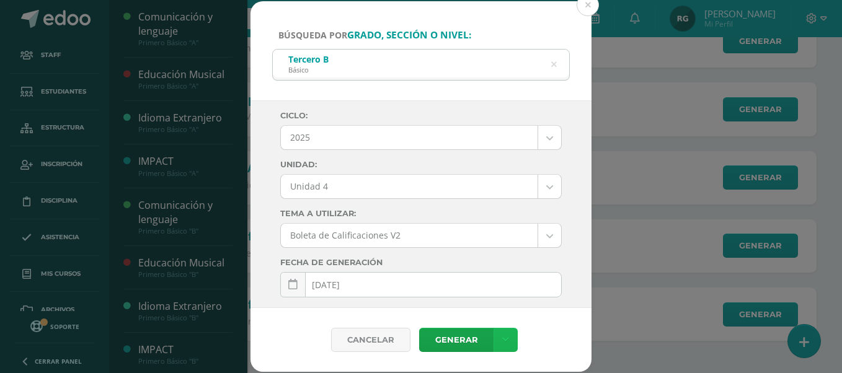
click at [503, 335] on icon at bounding box center [505, 340] width 7 height 11
click at [528, 280] on link "Descargar como PDF" at bounding box center [505, 279] width 132 height 19
click at [554, 64] on icon at bounding box center [554, 64] width 26 height 26
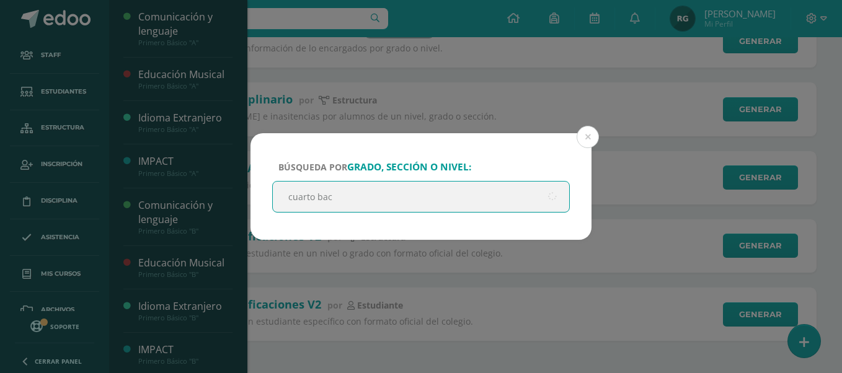
type input "cuarto bach"
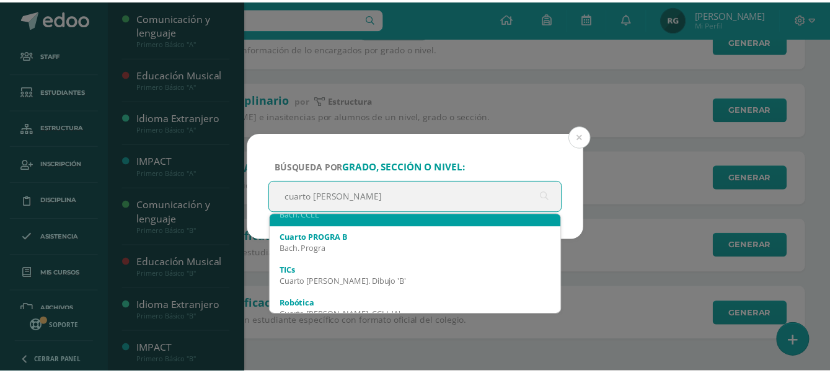
scroll to position [77, 0]
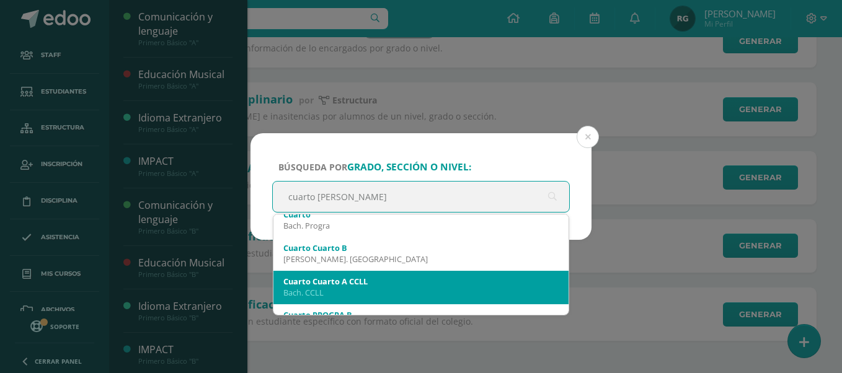
click at [388, 298] on div "Cuarto Cuarto A CCLL Bach. CCLL" at bounding box center [420, 287] width 275 height 32
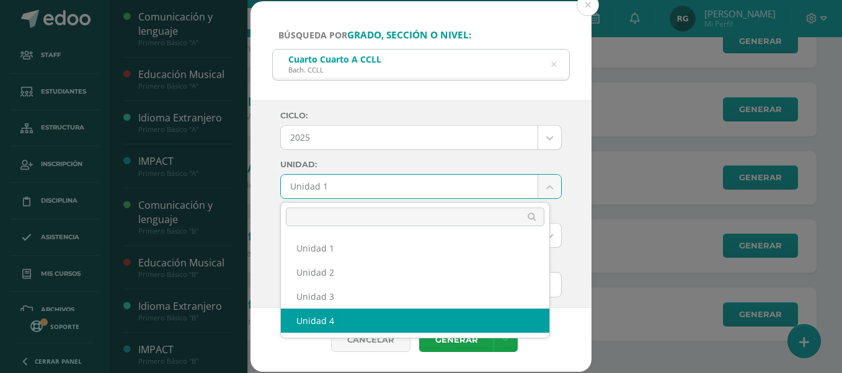
select select "Unidad 4"
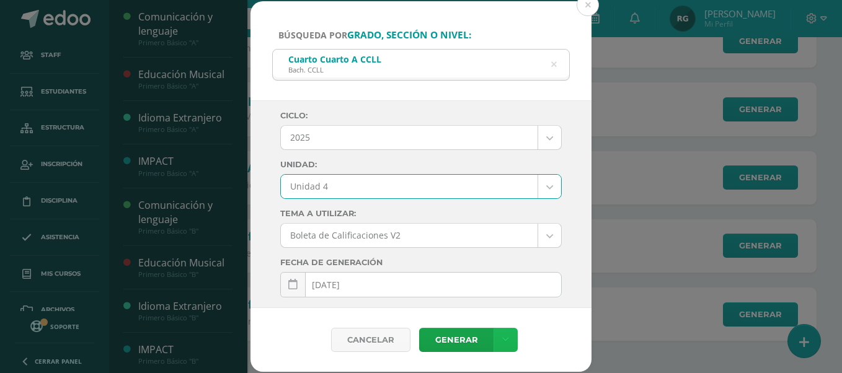
click at [508, 342] on link at bounding box center [505, 340] width 24 height 24
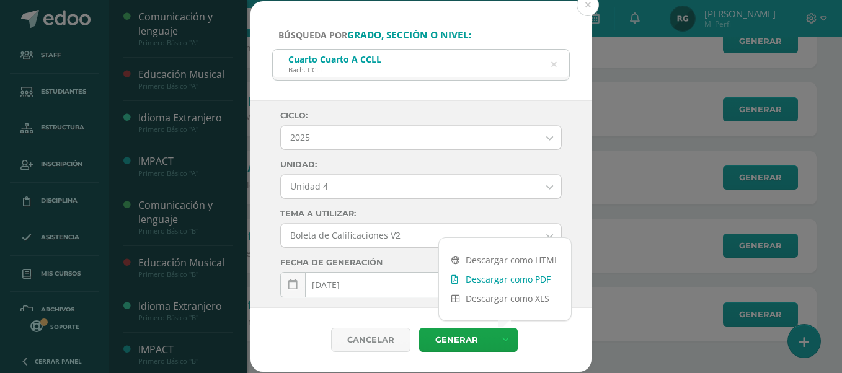
click at [533, 279] on link "Descargar como PDF" at bounding box center [505, 279] width 132 height 19
click at [590, 11] on button at bounding box center [588, 5] width 22 height 22
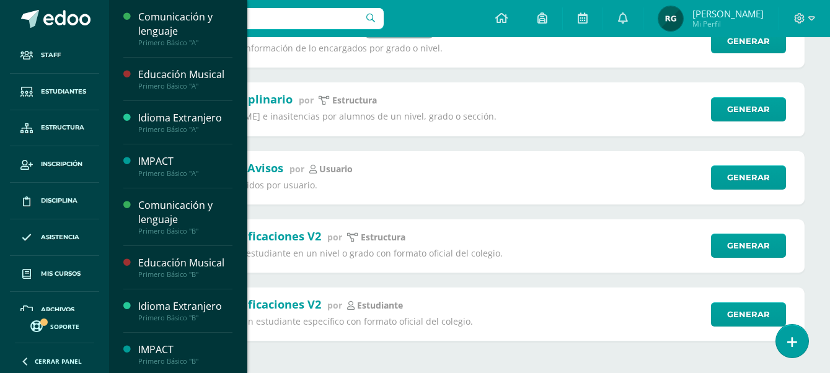
click at [300, 19] on input "text" at bounding box center [250, 18] width 267 height 21
type input "alexis ochoa"
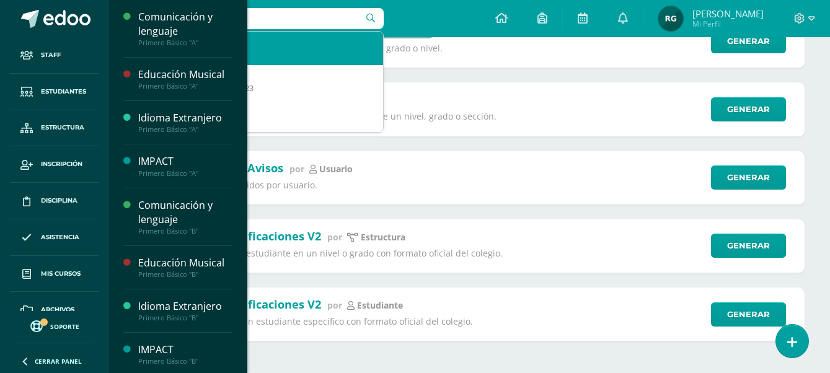
click at [293, 39] on div "Selvin Alexis Ochoa Sandoval" at bounding box center [264, 43] width 217 height 13
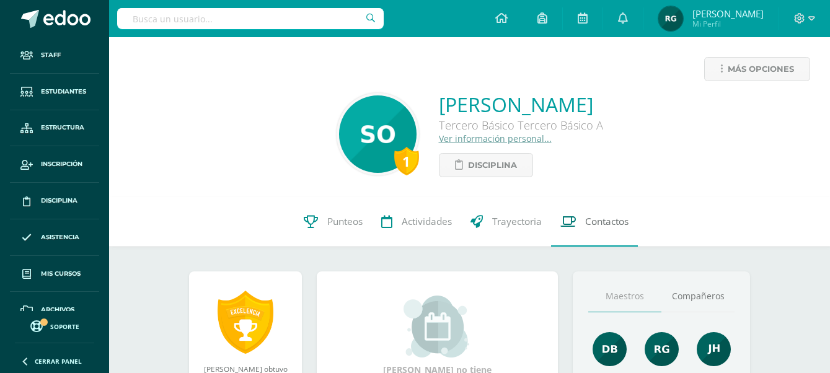
click at [614, 222] on span "Contactos" at bounding box center [606, 221] width 43 height 13
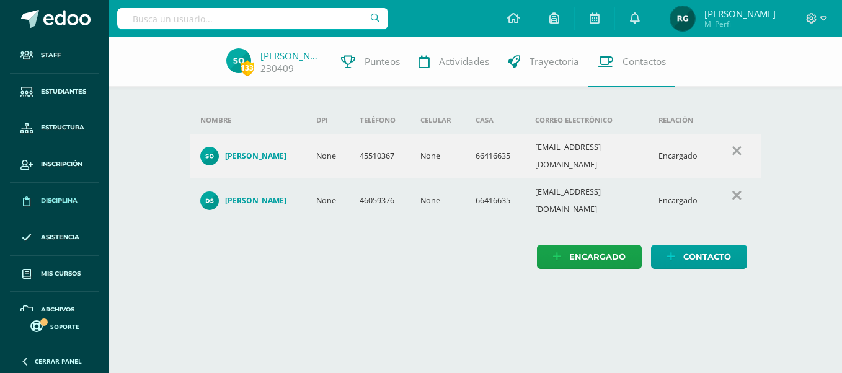
scroll to position [54, 0]
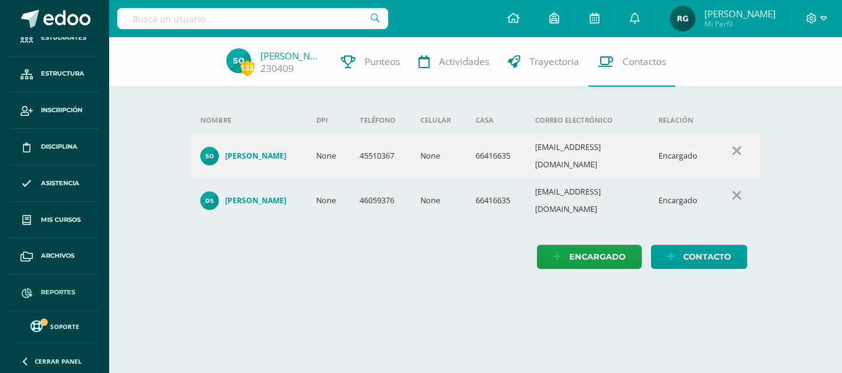
click at [55, 293] on span "Reportes" at bounding box center [58, 293] width 34 height 10
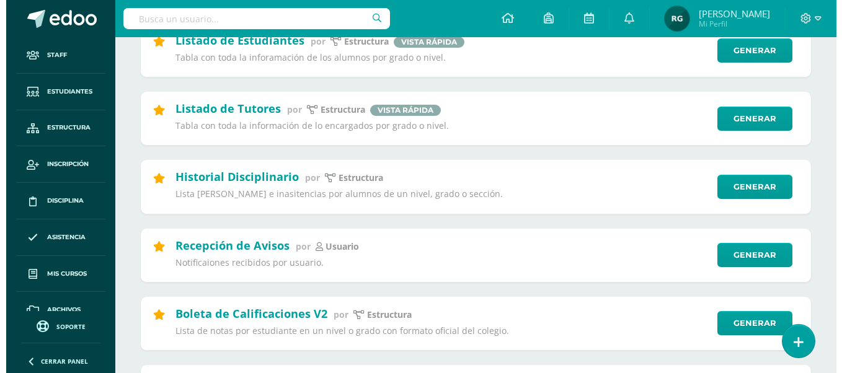
scroll to position [465, 0]
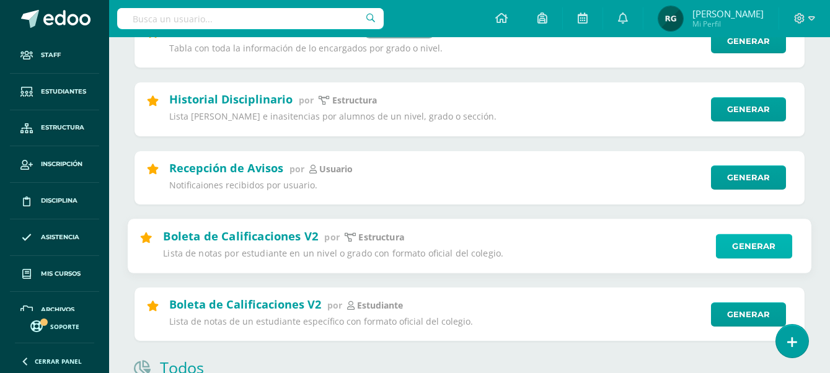
click at [766, 250] on link "Generar" at bounding box center [754, 246] width 76 height 25
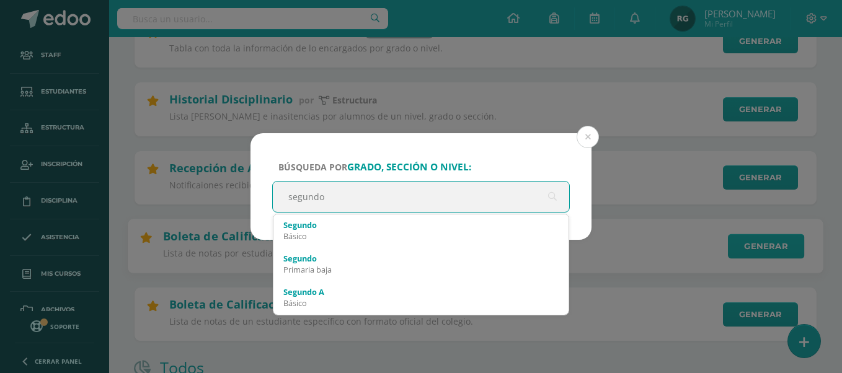
type input "segundo b"
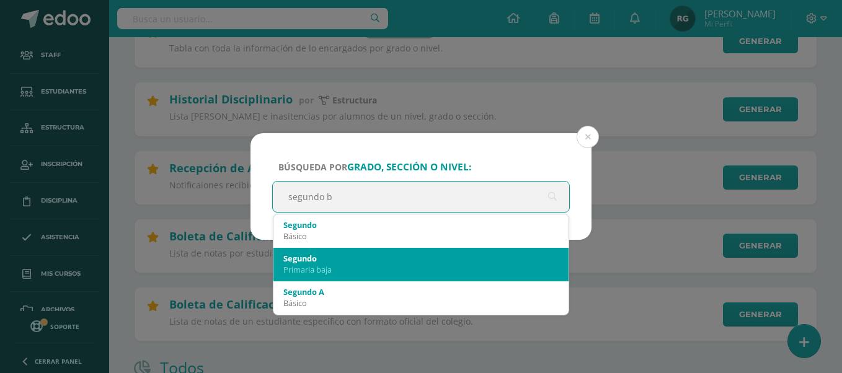
scroll to position [77, 0]
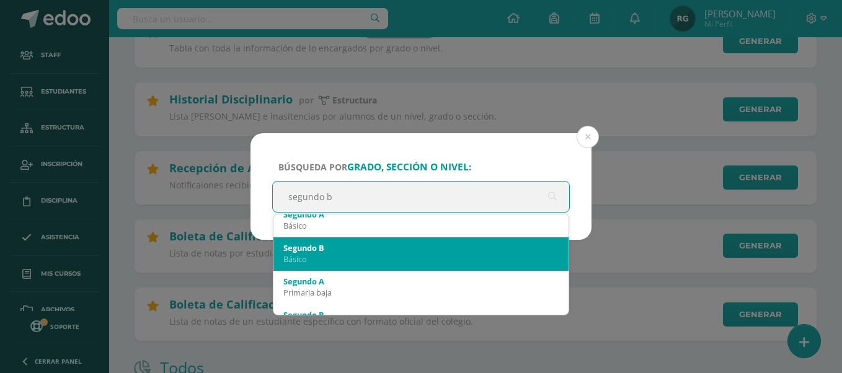
click at [365, 249] on div "Segundo B" at bounding box center [420, 247] width 275 height 11
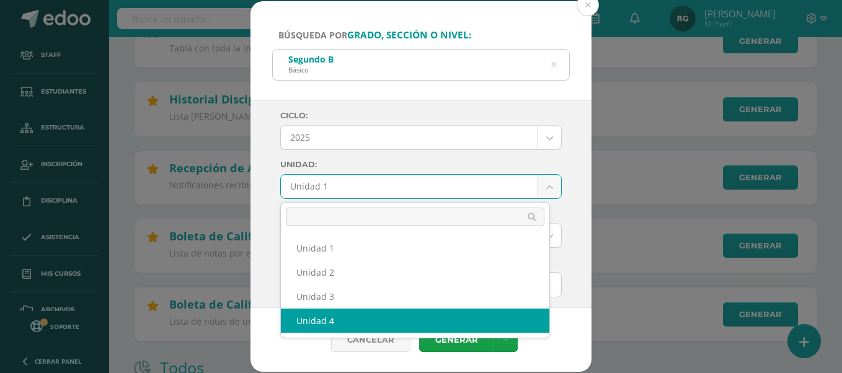
select select "Unidad 4"
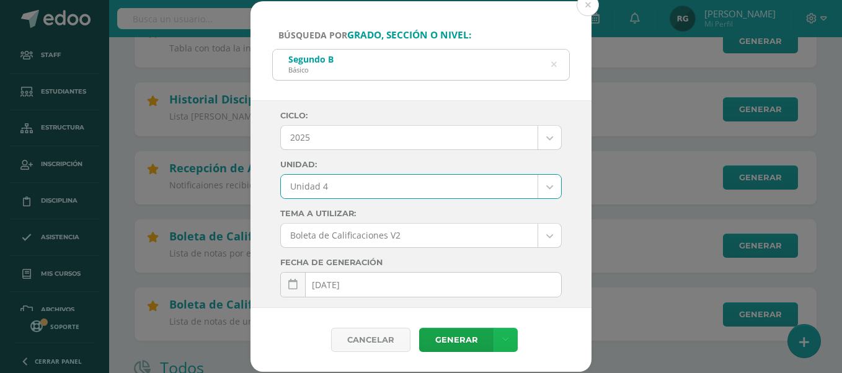
click at [507, 343] on link at bounding box center [505, 340] width 24 height 24
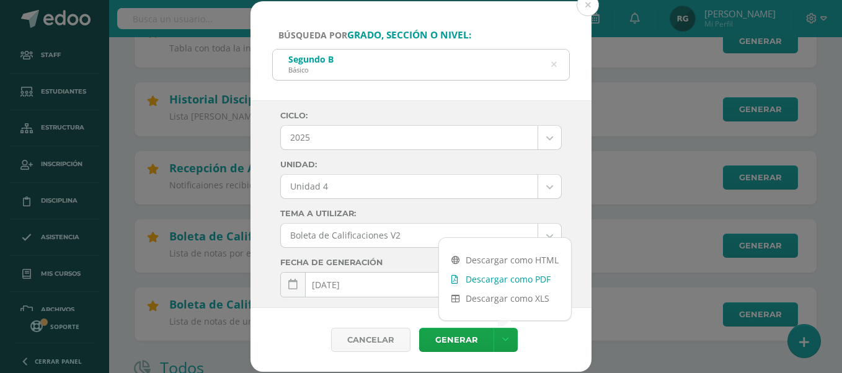
click at [529, 282] on link "Descargar como PDF" at bounding box center [505, 279] width 132 height 19
click at [555, 64] on icon at bounding box center [554, 65] width 6 height 32
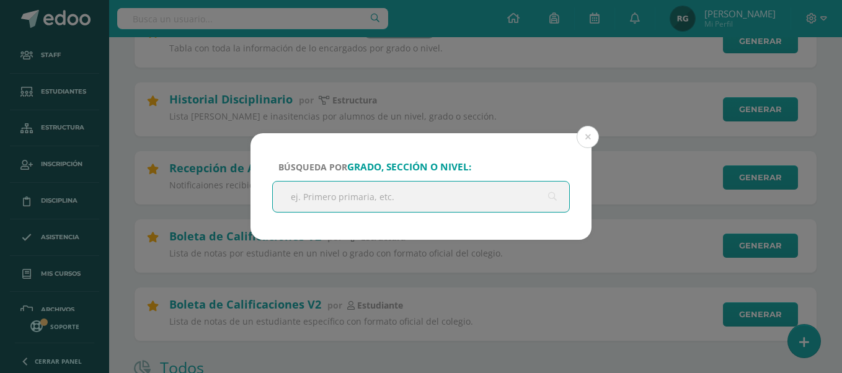
click at [369, 193] on input "text" at bounding box center [421, 197] width 296 height 30
type input "cuarto"
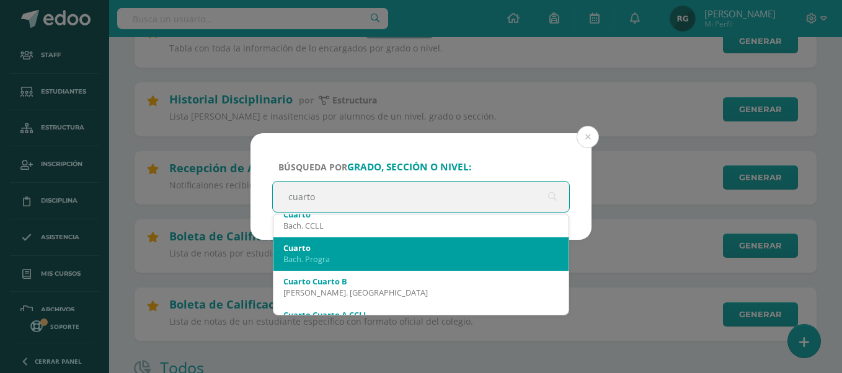
click at [348, 254] on div "Bach. Progra" at bounding box center [420, 259] width 275 height 11
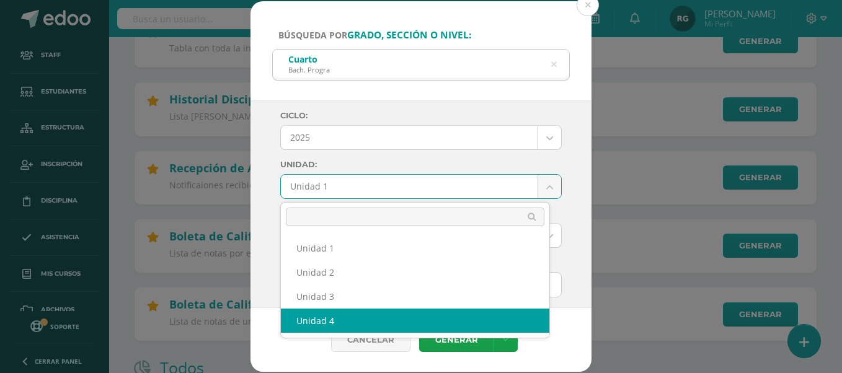
select select "Unidad 4"
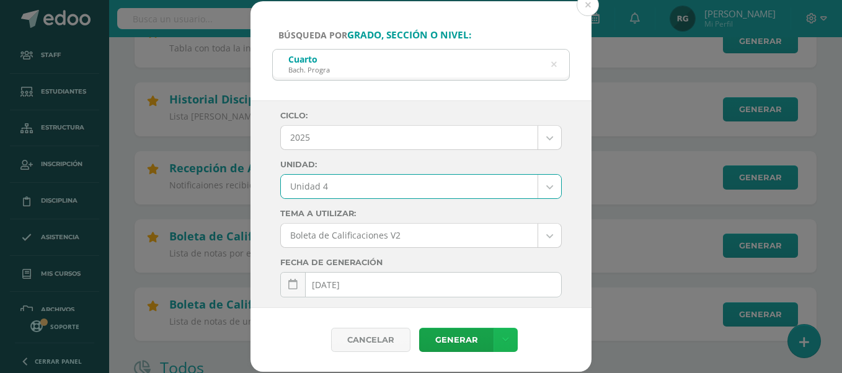
click at [508, 343] on link at bounding box center [505, 340] width 24 height 24
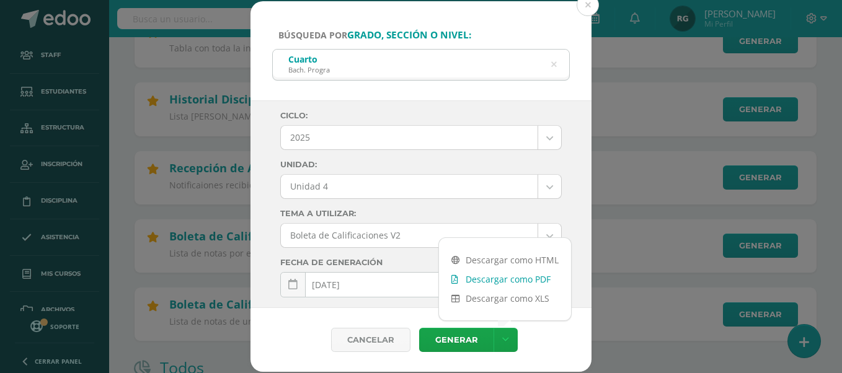
click at [534, 278] on link "Descargar como PDF" at bounding box center [505, 279] width 132 height 19
click at [554, 64] on icon at bounding box center [554, 64] width 26 height 26
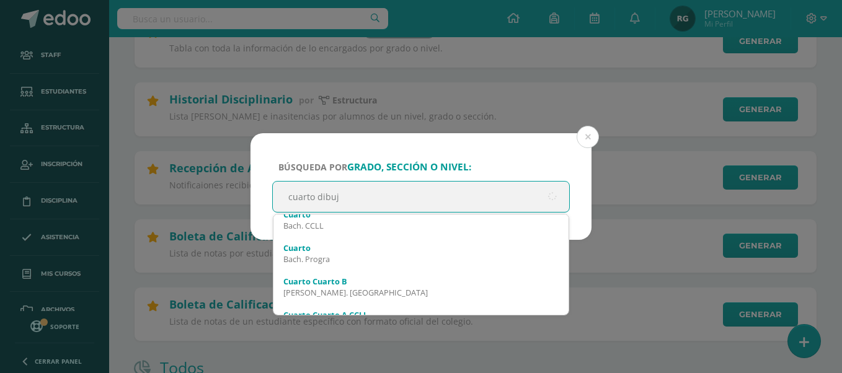
type input "cuarto dibujo"
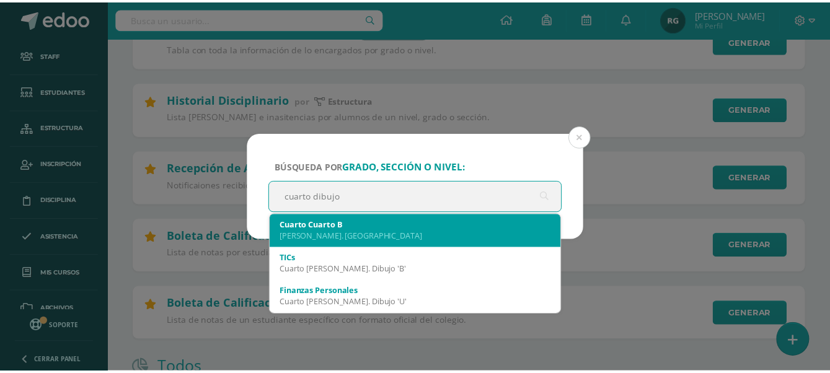
scroll to position [0, 0]
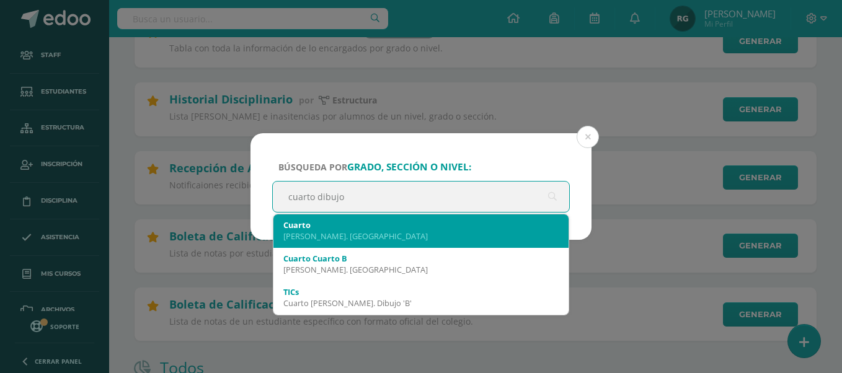
click at [422, 231] on div "[PERSON_NAME]. [GEOGRAPHIC_DATA]" at bounding box center [420, 236] width 275 height 11
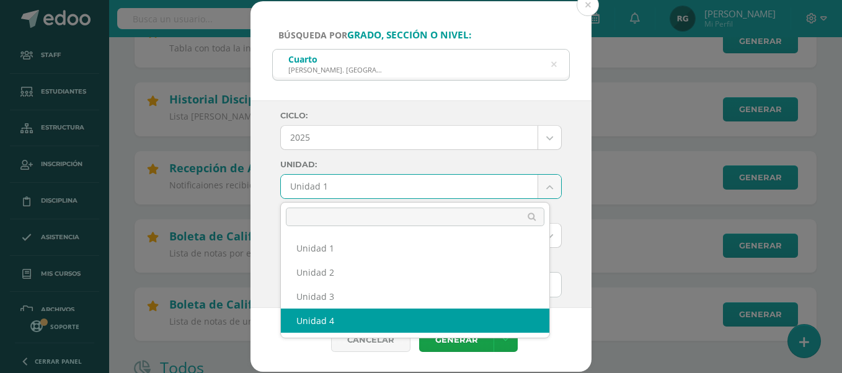
select select "Unidad 4"
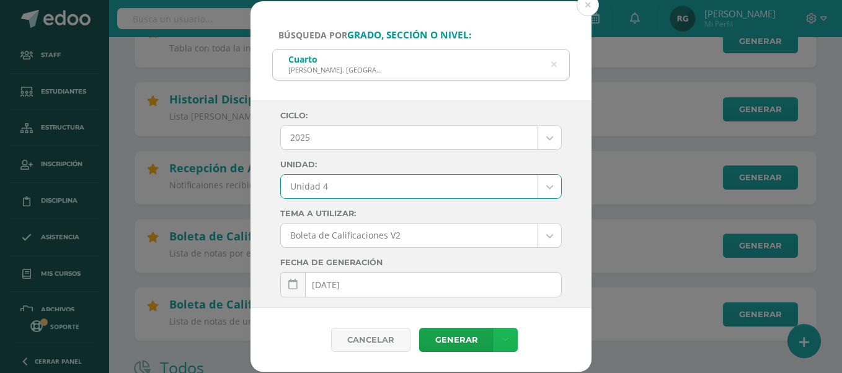
click at [510, 344] on link at bounding box center [505, 340] width 24 height 24
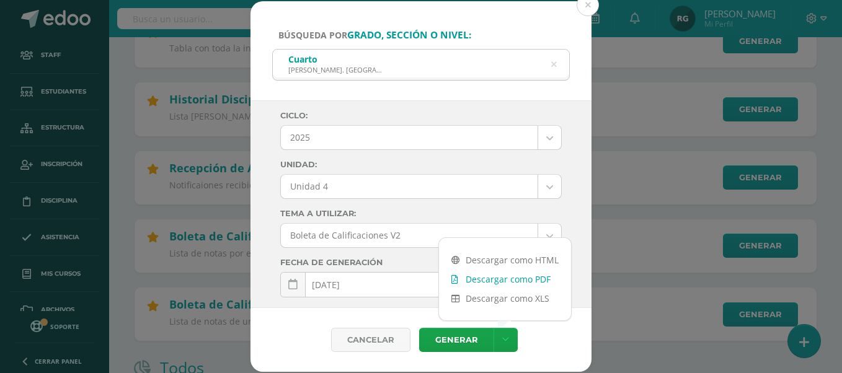
click at [516, 281] on link "Descargar como PDF" at bounding box center [505, 279] width 132 height 19
click at [591, 4] on button at bounding box center [588, 5] width 22 height 22
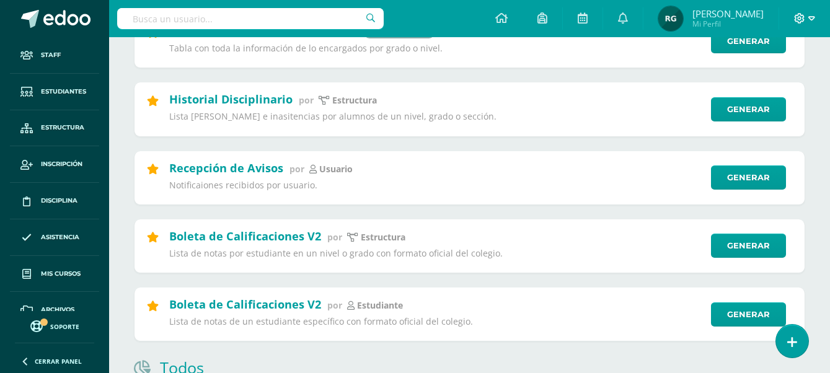
click at [810, 20] on icon at bounding box center [811, 18] width 7 height 11
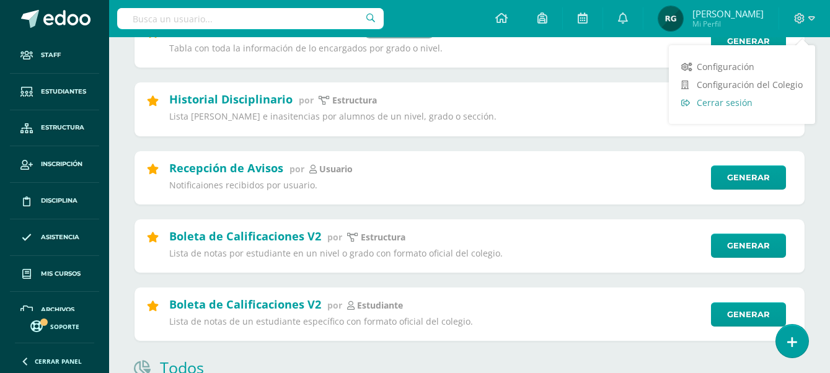
click at [735, 99] on span "Cerrar sesión" at bounding box center [725, 103] width 56 height 12
